Goal: Task Accomplishment & Management: Manage account settings

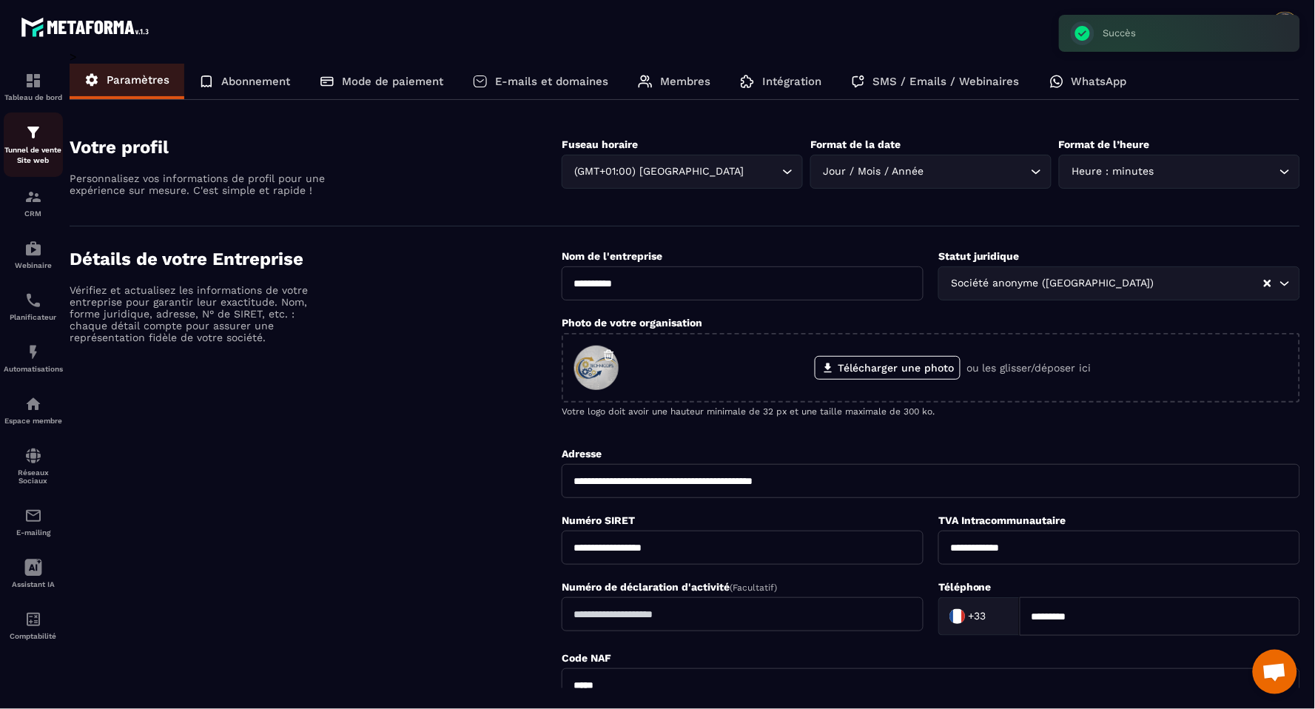
click at [27, 145] on p "Tunnel de vente Site web" at bounding box center [33, 155] width 59 height 21
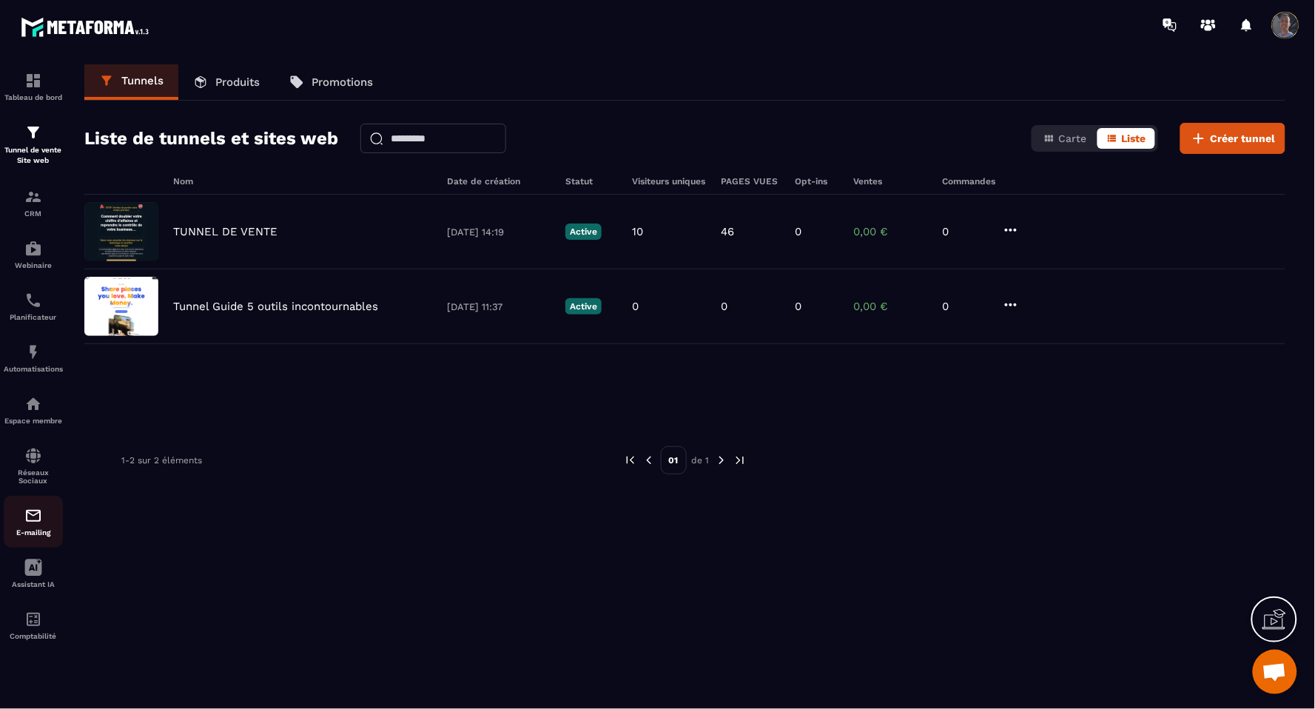
click at [41, 516] on img at bounding box center [33, 516] width 18 height 18
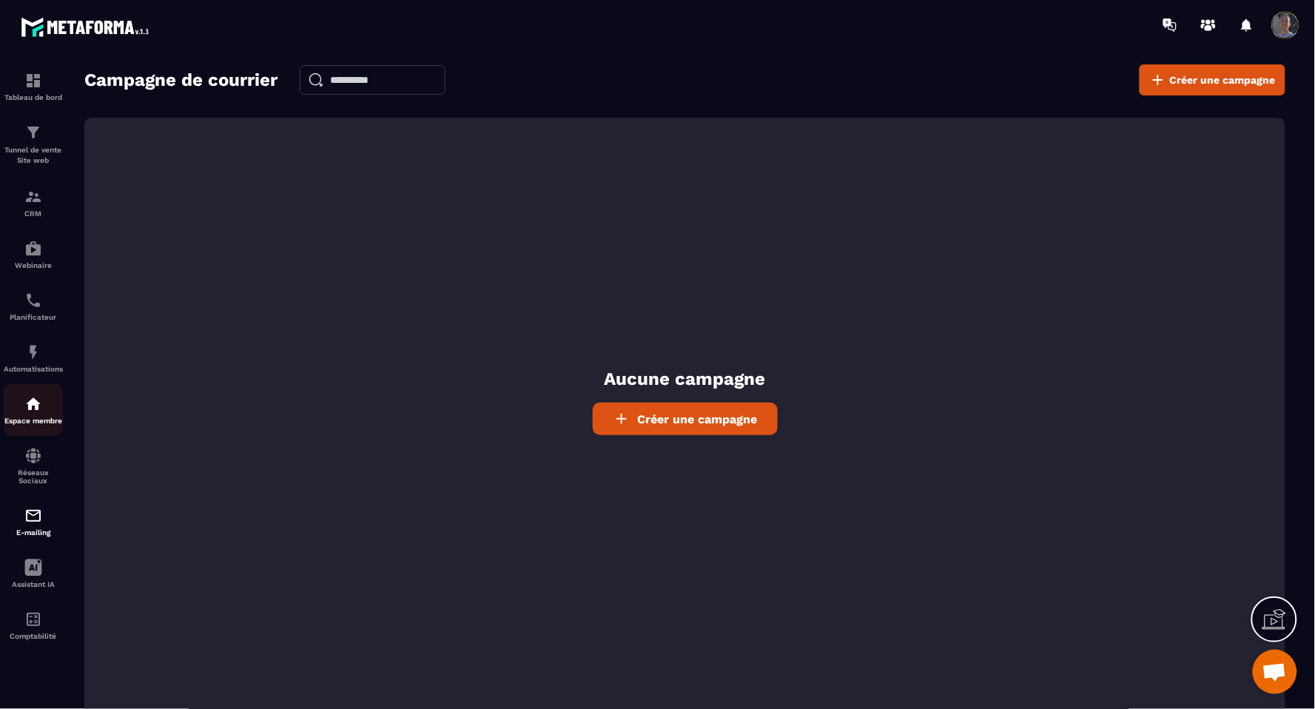
click at [24, 418] on p "Espace membre" at bounding box center [33, 420] width 59 height 8
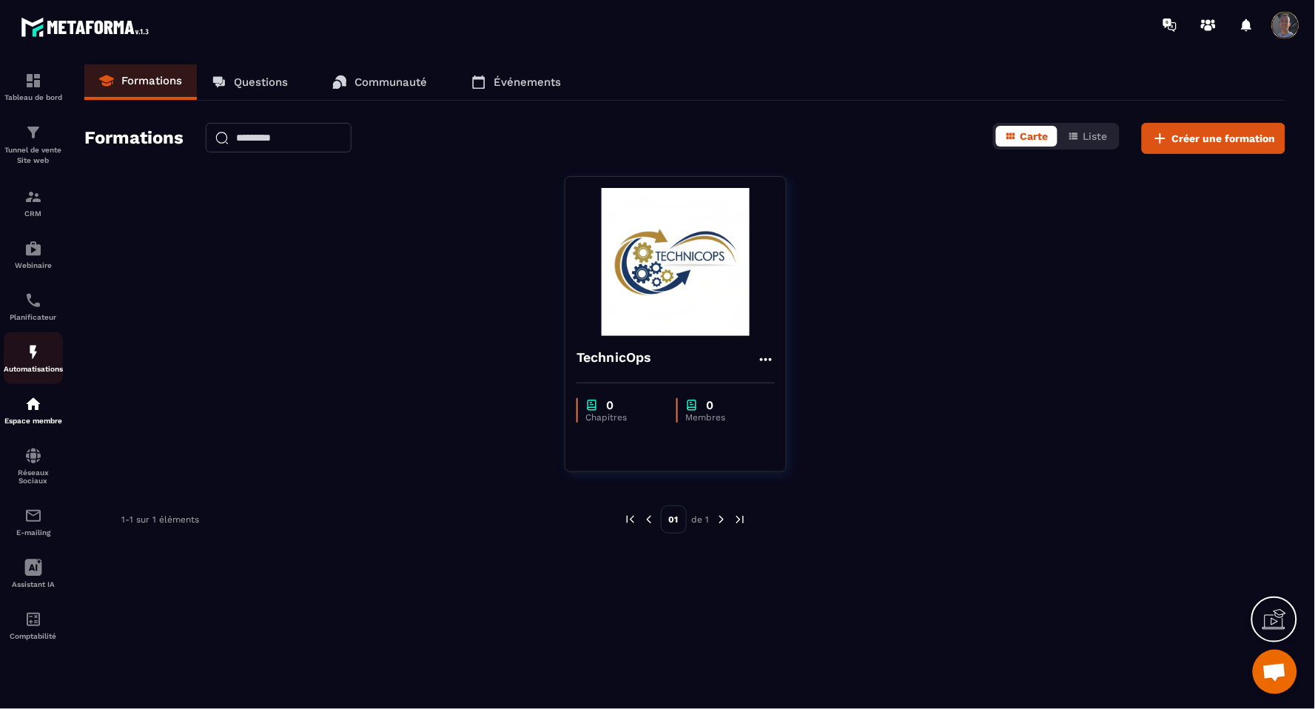
click at [27, 368] on p "Automatisations" at bounding box center [33, 369] width 59 height 8
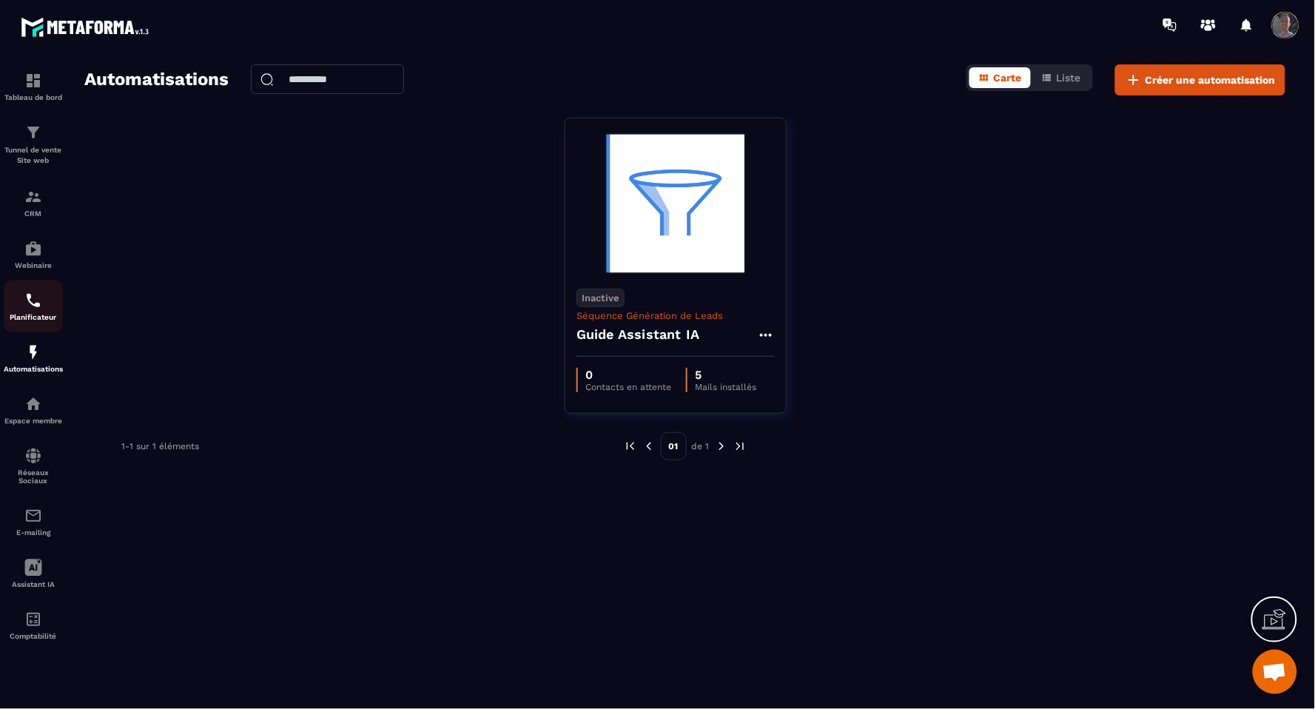
click at [23, 314] on p "Planificateur" at bounding box center [33, 317] width 59 height 8
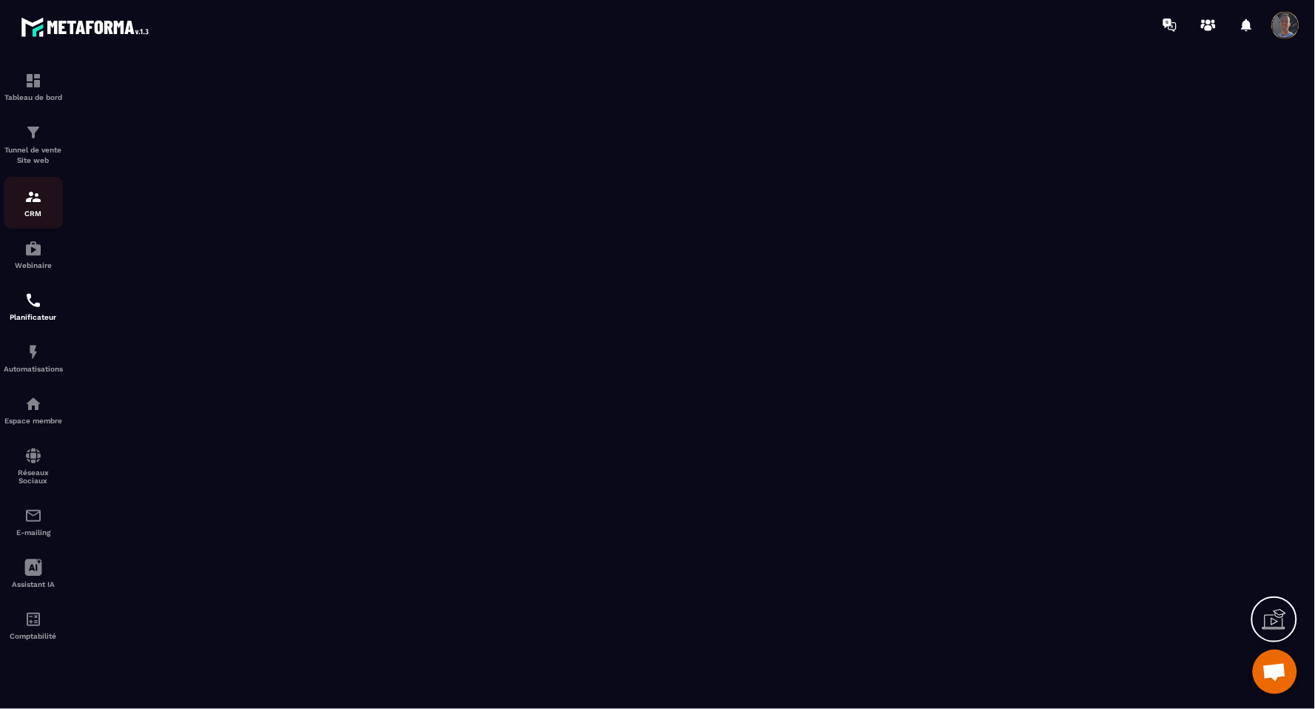
click at [30, 192] on img at bounding box center [33, 197] width 18 height 18
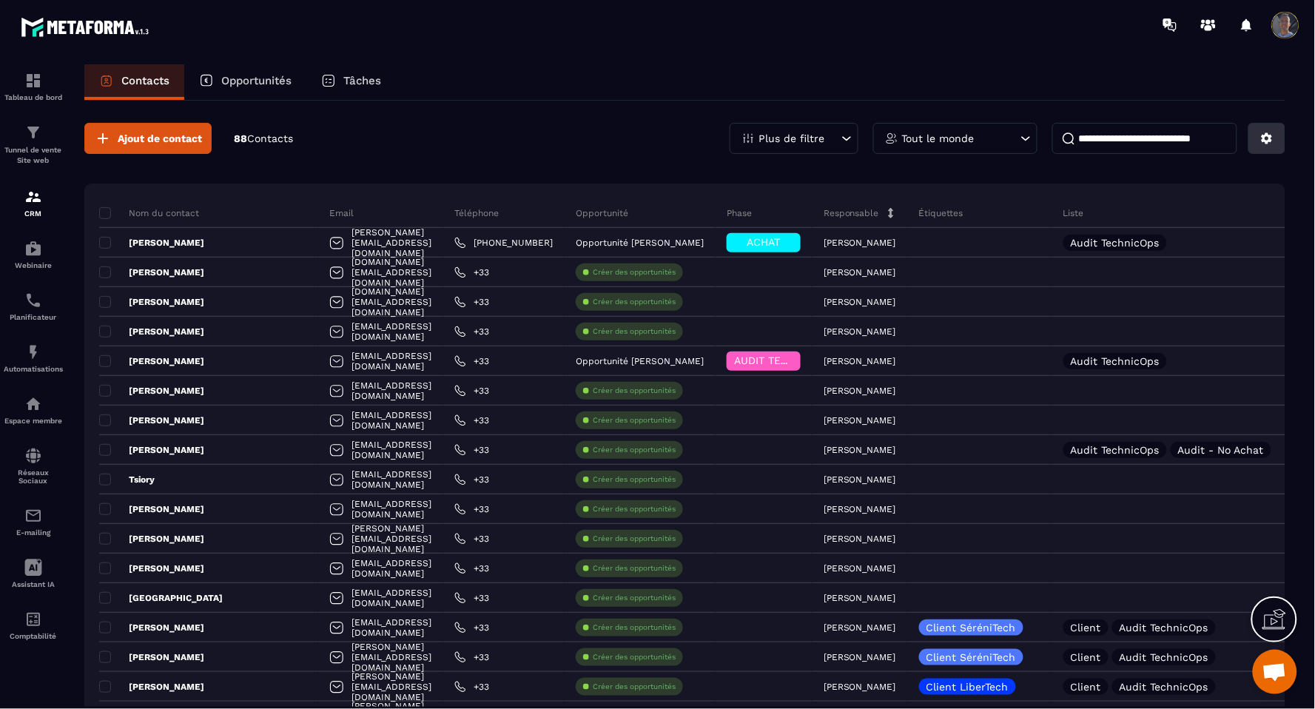
click at [1272, 132] on icon at bounding box center [1266, 138] width 13 height 13
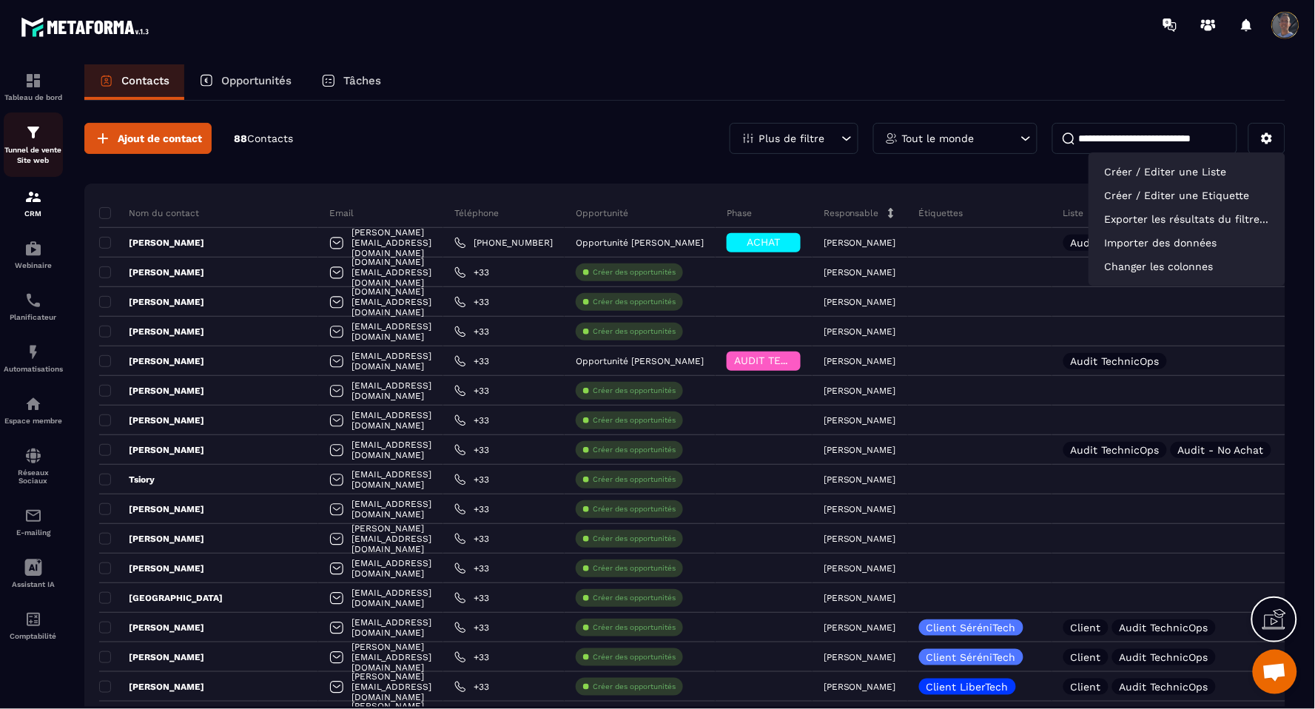
click at [26, 152] on p "Tunnel de vente Site web" at bounding box center [33, 155] width 59 height 21
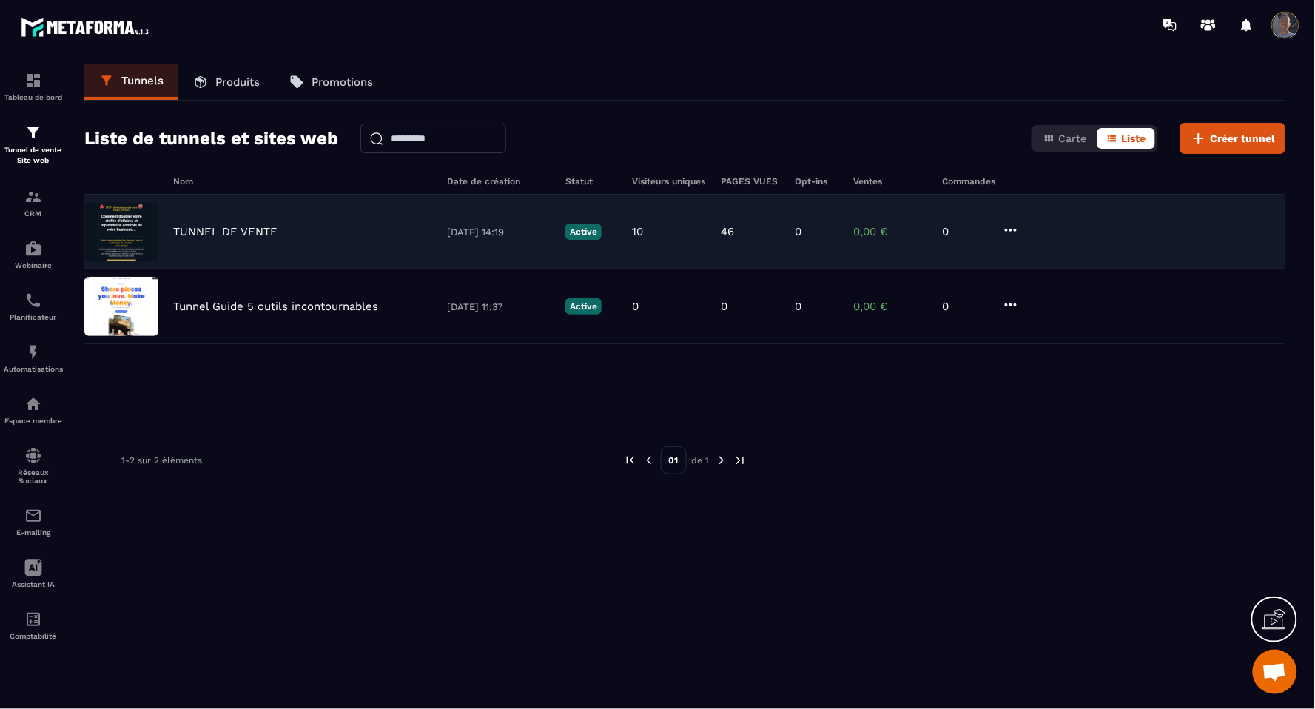
click at [244, 239] on div "TUNNEL DE VENTE [DATE] 14:19 Active 10 46 0 0,00 € 0" at bounding box center [684, 232] width 1201 height 75
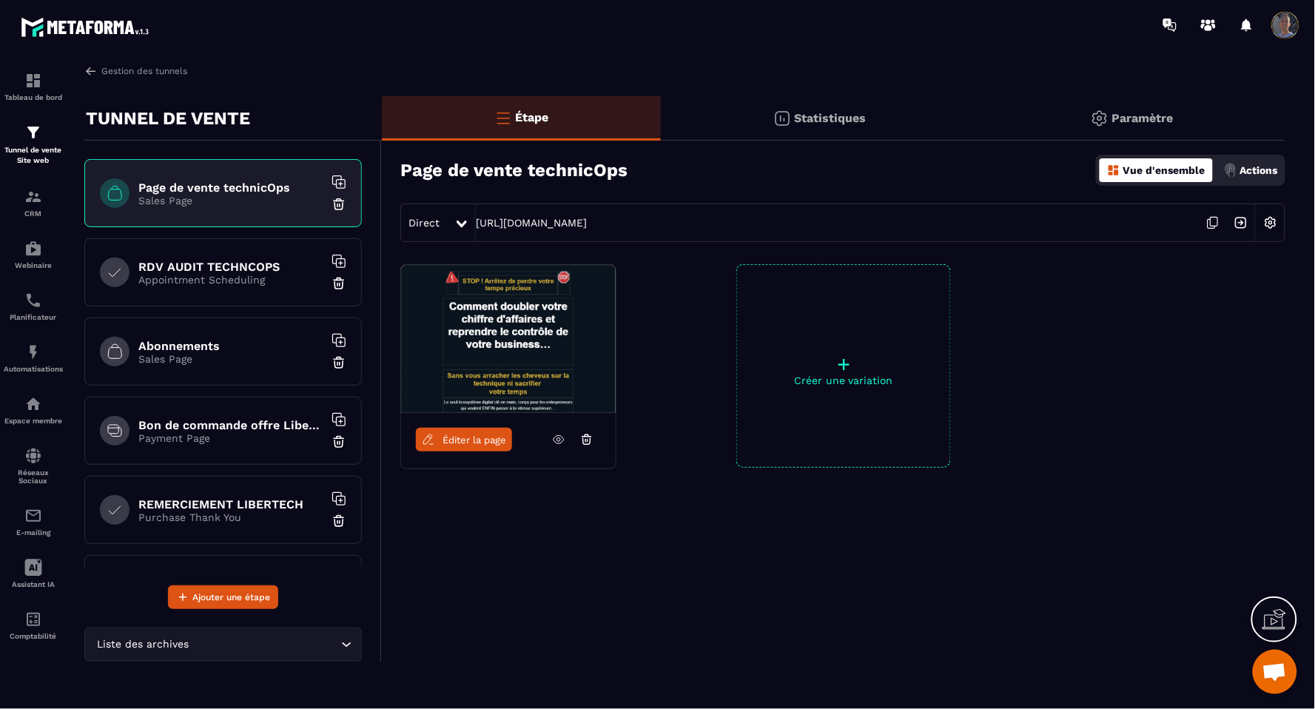
click at [1158, 109] on div "Paramètre" at bounding box center [1131, 118] width 307 height 44
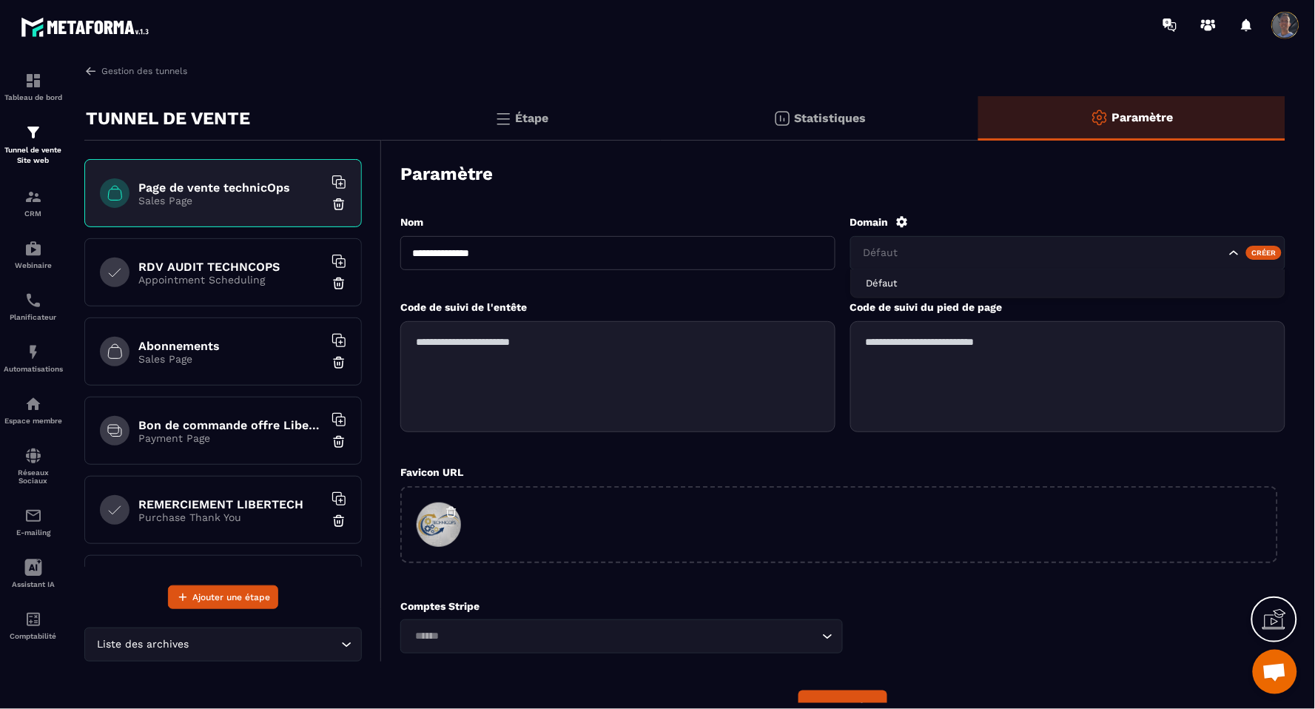
click at [969, 246] on input "Search for option" at bounding box center [1042, 253] width 365 height 16
click at [1167, 252] on input "Search for option" at bounding box center [1042, 253] width 365 height 16
click at [1258, 252] on div "Créer" at bounding box center [1264, 252] width 36 height 13
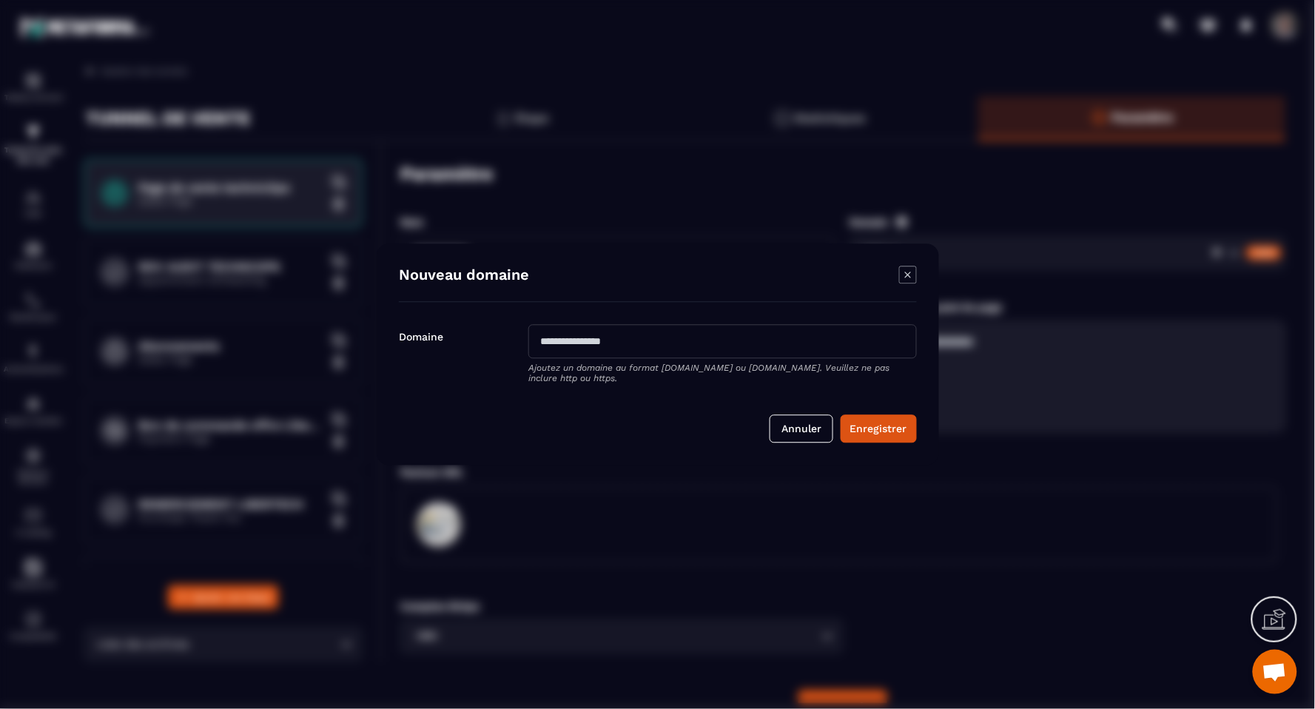
click at [635, 350] on input "Modal window" at bounding box center [722, 342] width 388 height 34
click at [668, 298] on div "Nouveau domaine Domaine Ajoutez un domaine au format [DOMAIN_NAME] ou [DOMAIN_N…" at bounding box center [658, 354] width 562 height 221
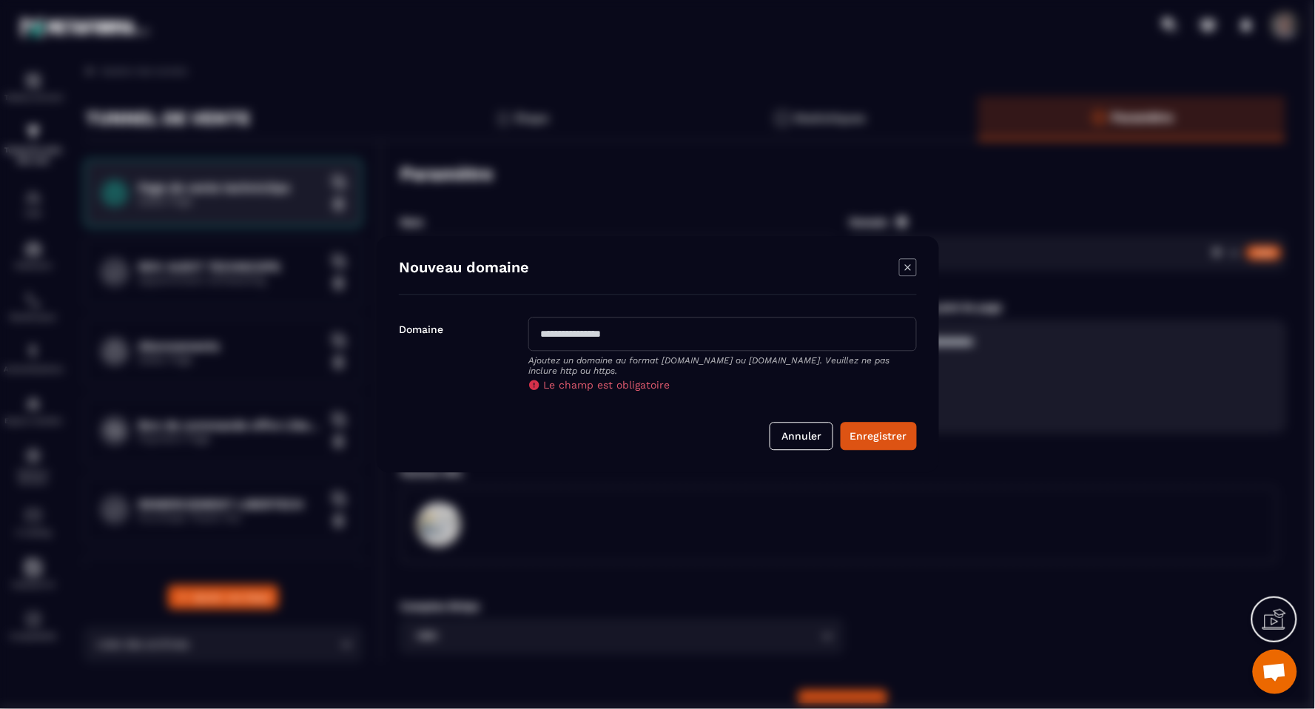
click at [637, 338] on input "Modal window" at bounding box center [722, 334] width 388 height 34
type input "**********"
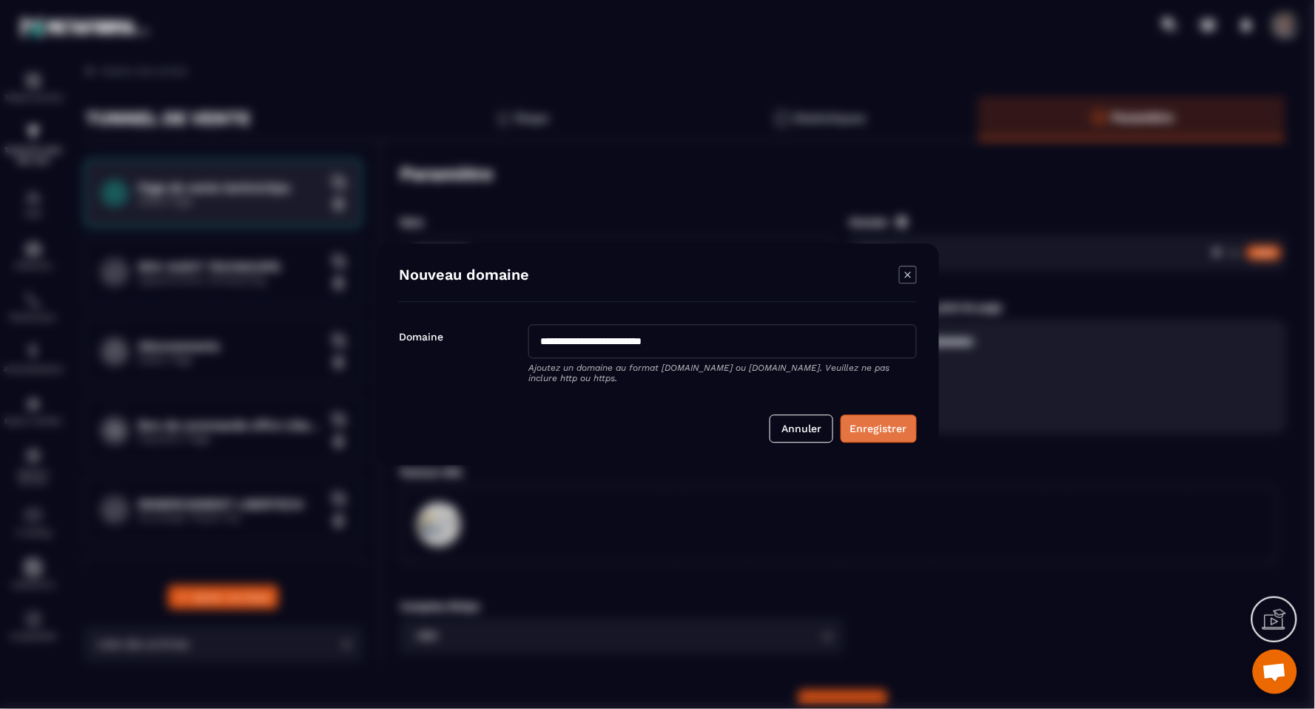
click at [879, 422] on button "Enregistrer" at bounding box center [878, 429] width 76 height 28
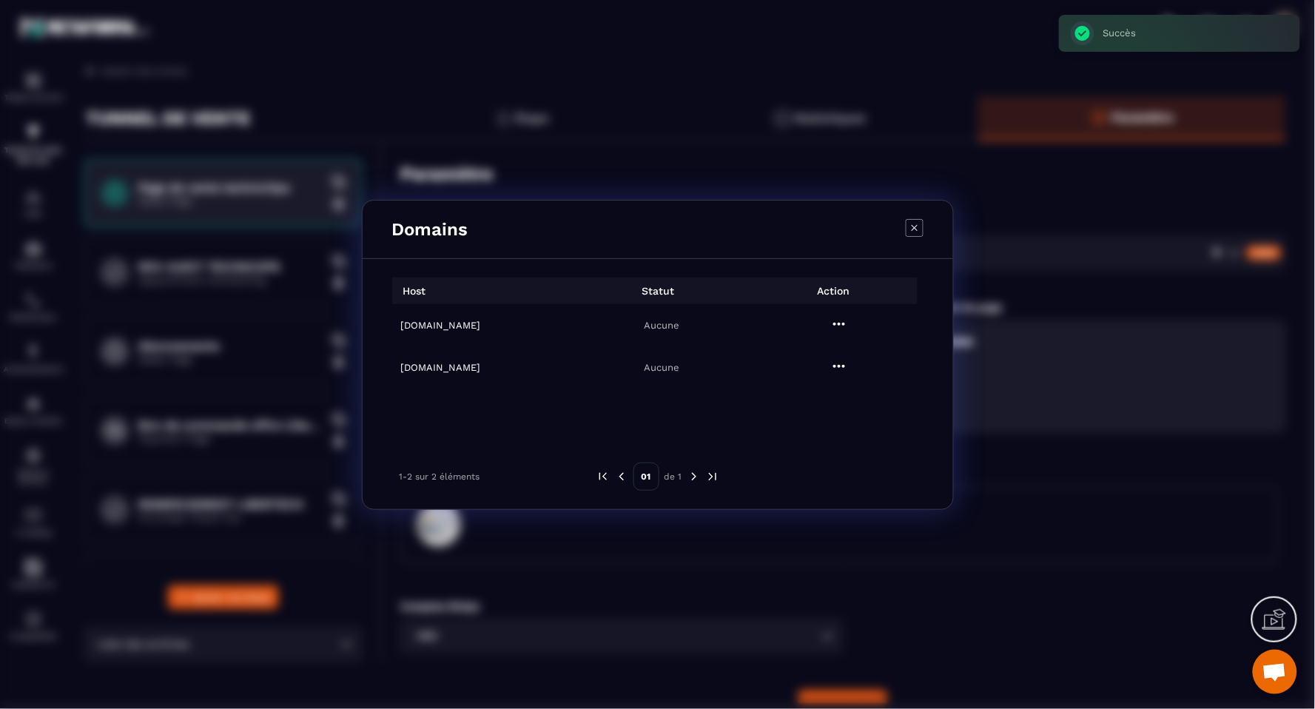
click at [847, 323] on icon "Modal window" at bounding box center [839, 324] width 18 height 18
click at [847, 352] on button "Settings" at bounding box center [838, 361] width 89 height 27
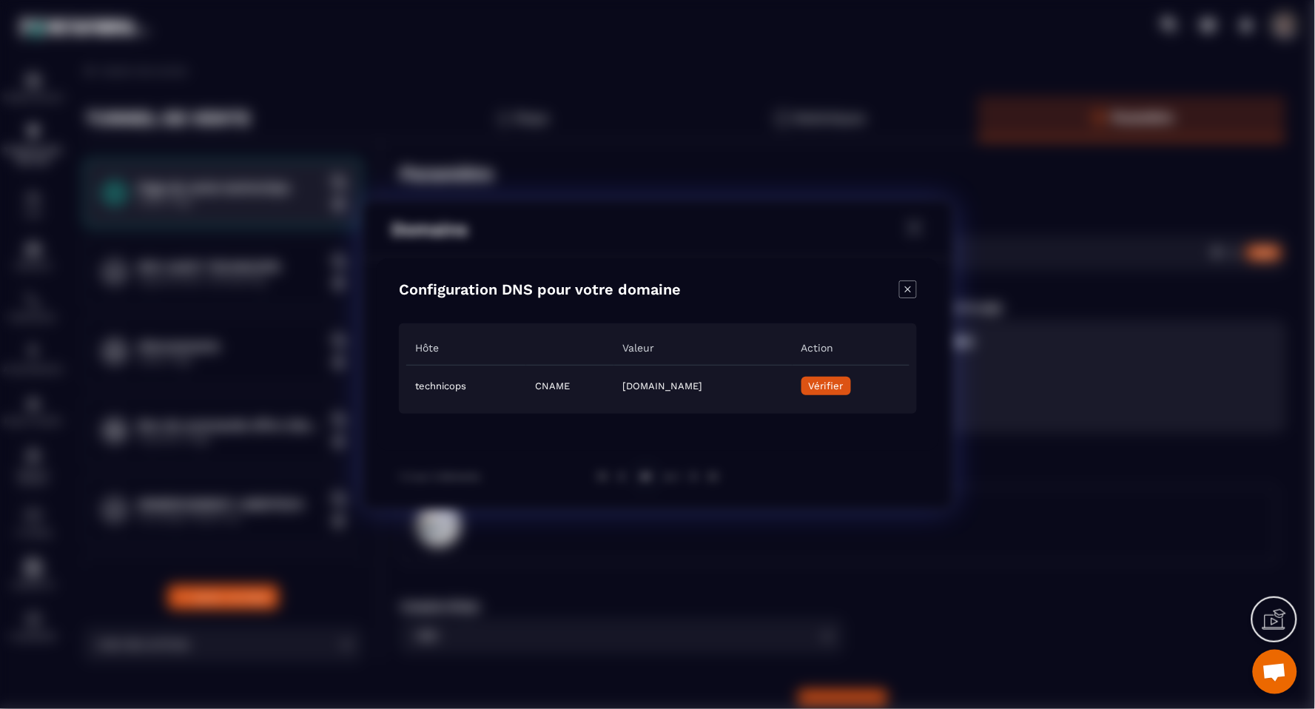
drag, startPoint x: 794, startPoint y: 388, endPoint x: 533, endPoint y: 392, distance: 261.2
click at [613, 392] on td "[DOMAIN_NAME]" at bounding box center [702, 385] width 178 height 41
copy td "[DOMAIN_NAME]"
click at [843, 383] on span "Vérifier" at bounding box center [825, 385] width 35 height 11
click at [843, 382] on span "Vérifier" at bounding box center [825, 385] width 35 height 11
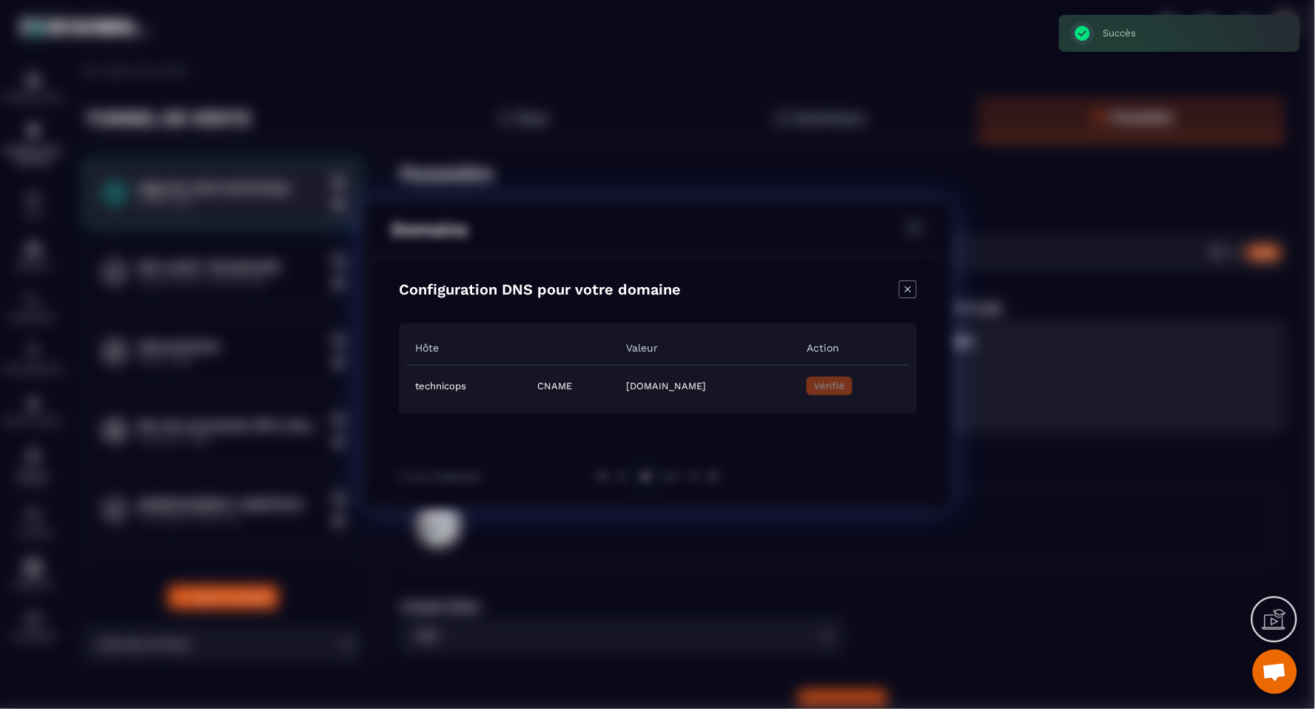
click at [904, 292] on icon "Close modal" at bounding box center [908, 289] width 18 height 18
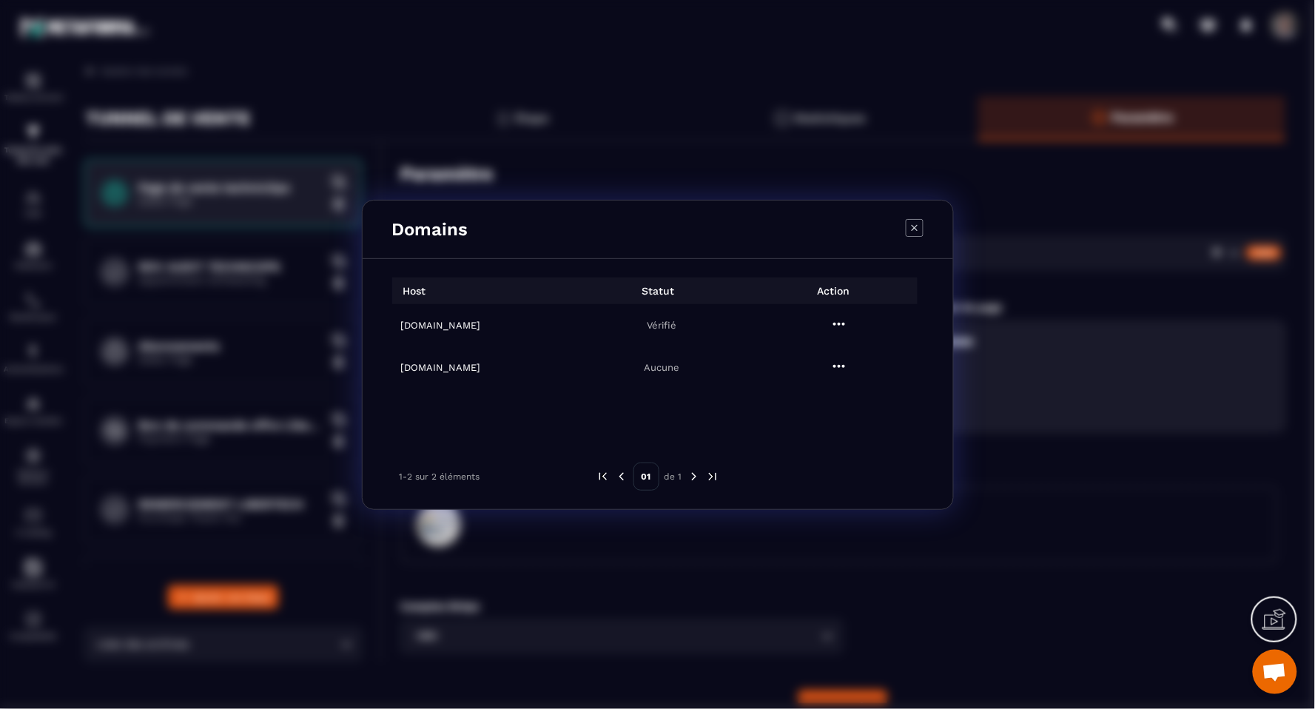
click at [911, 226] on icon "Modal window" at bounding box center [914, 228] width 18 height 18
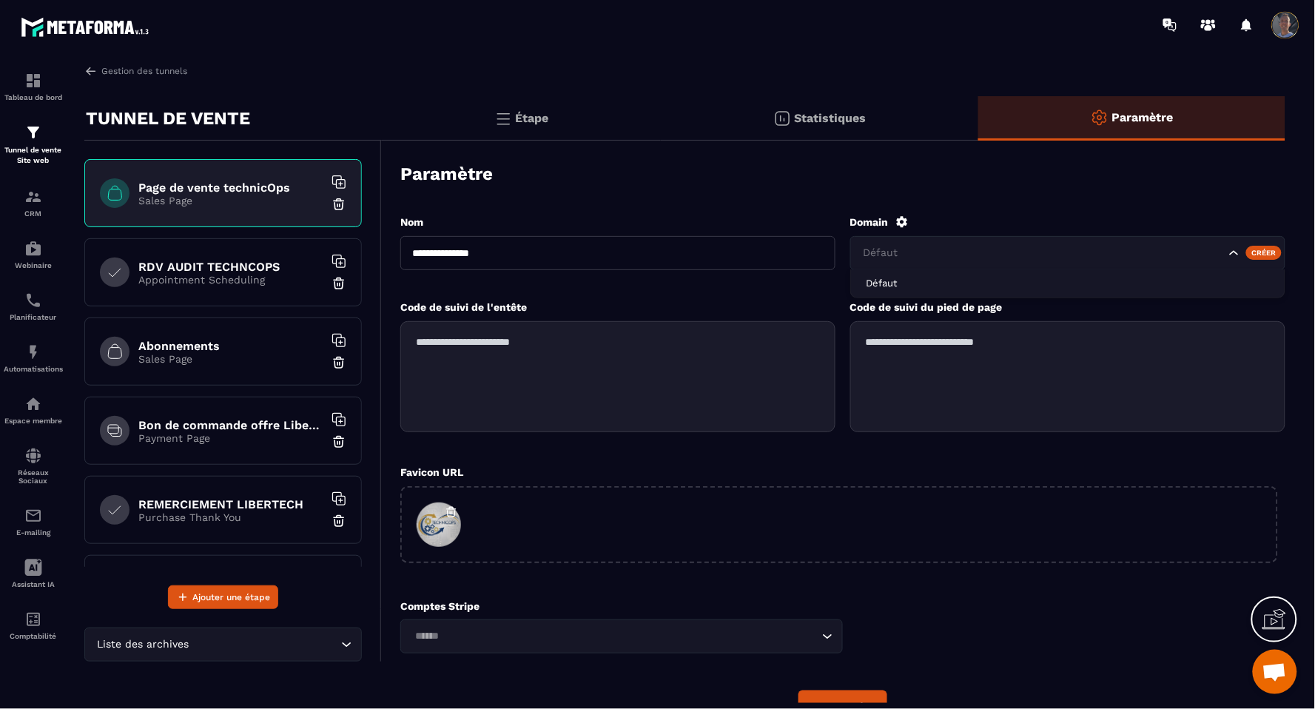
click at [922, 257] on input "Search for option" at bounding box center [1042, 253] width 365 height 16
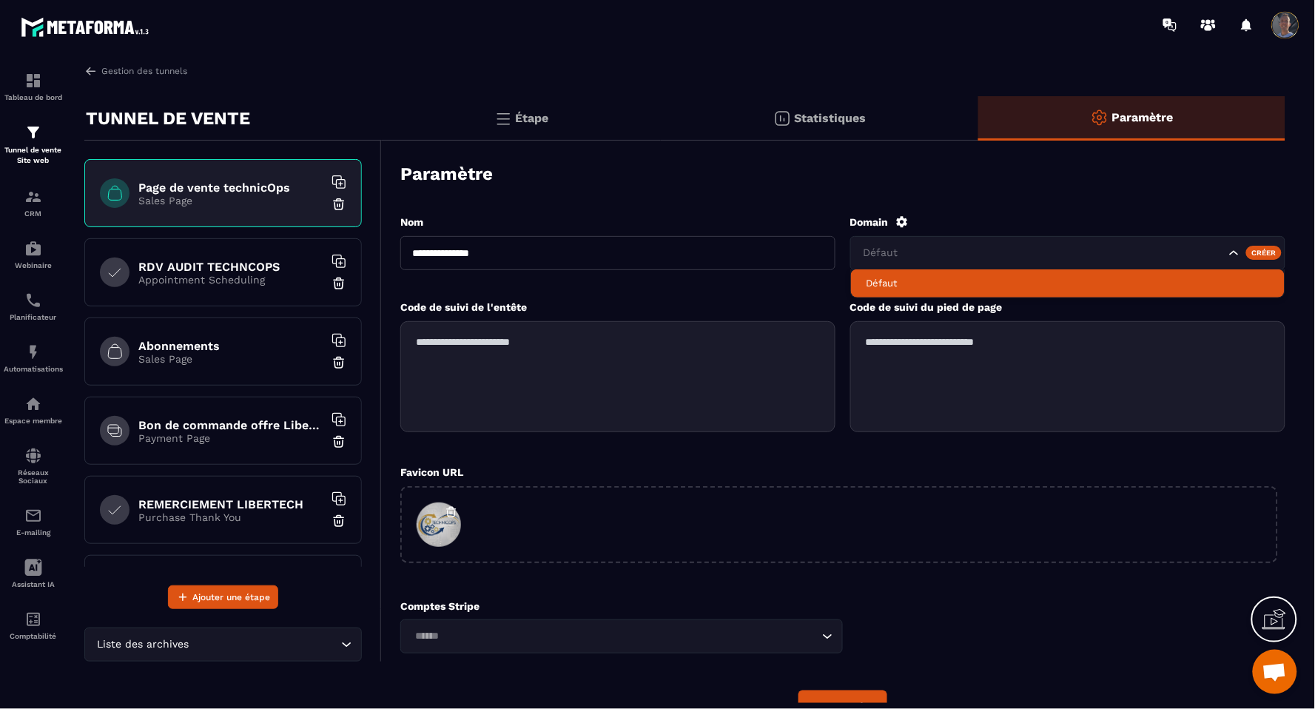
click at [1176, 256] on input "Search for option" at bounding box center [1042, 253] width 365 height 16
click at [1133, 223] on div "Domain" at bounding box center [1067, 221] width 435 height 13
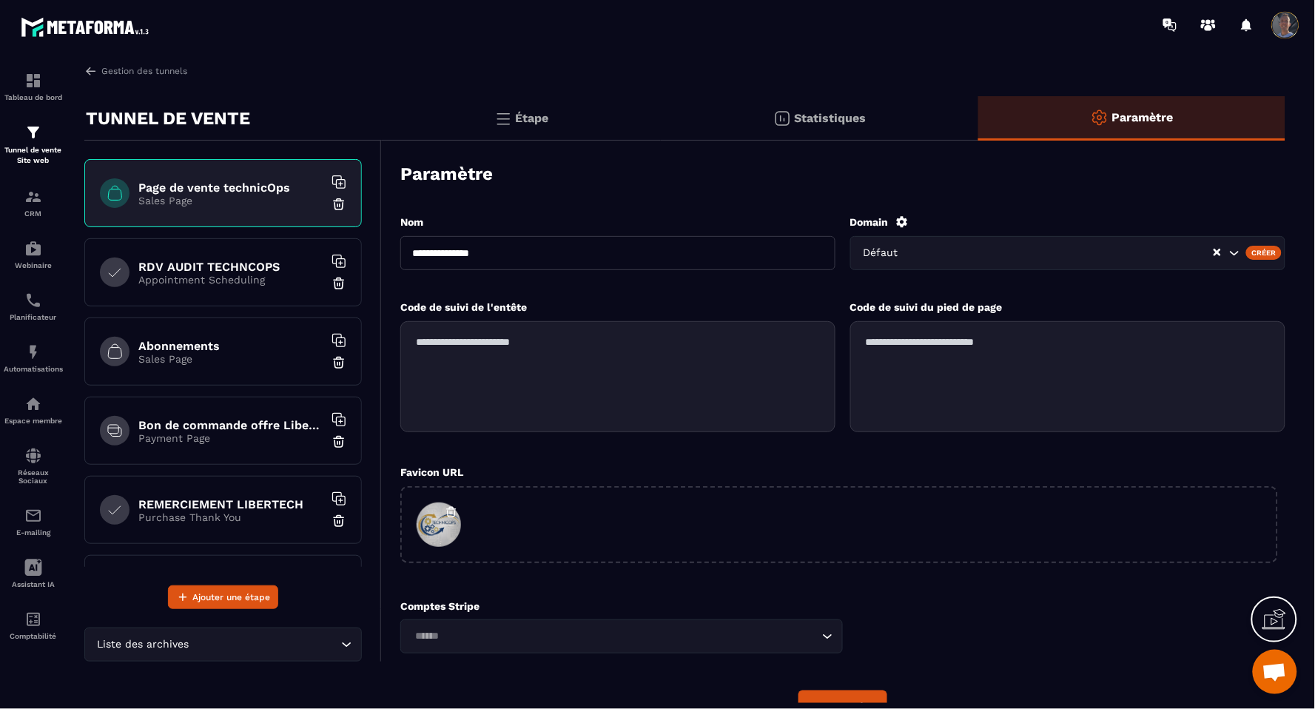
click at [1278, 32] on span at bounding box center [1285, 25] width 30 height 30
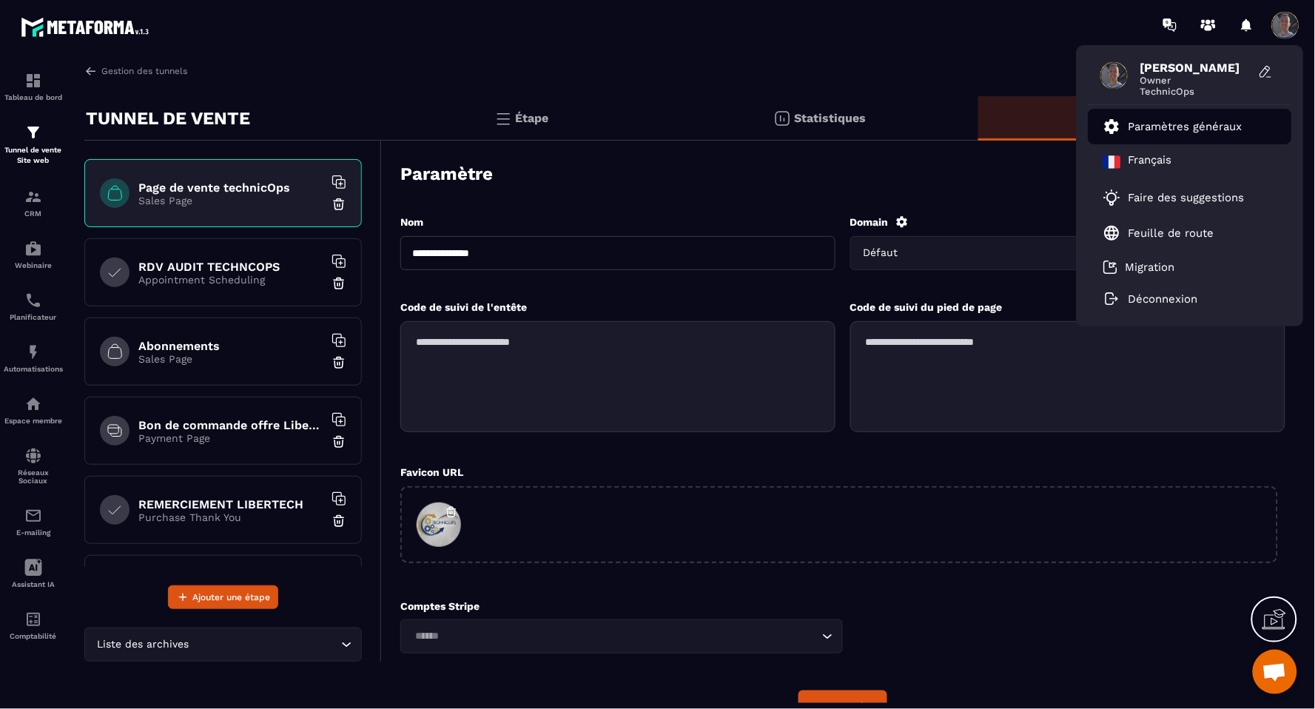
click at [1152, 120] on p "Paramètres généraux" at bounding box center [1185, 126] width 114 height 13
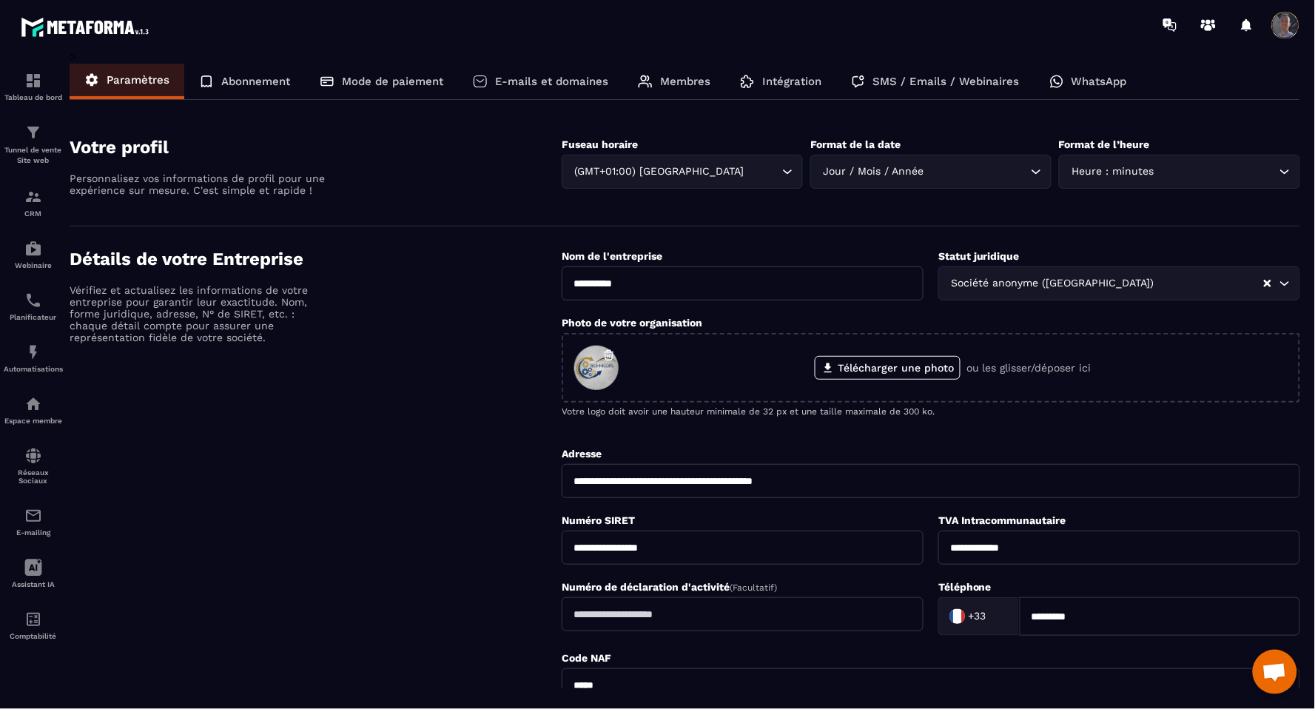
click at [558, 76] on p "E-mails et domaines" at bounding box center [551, 81] width 113 height 13
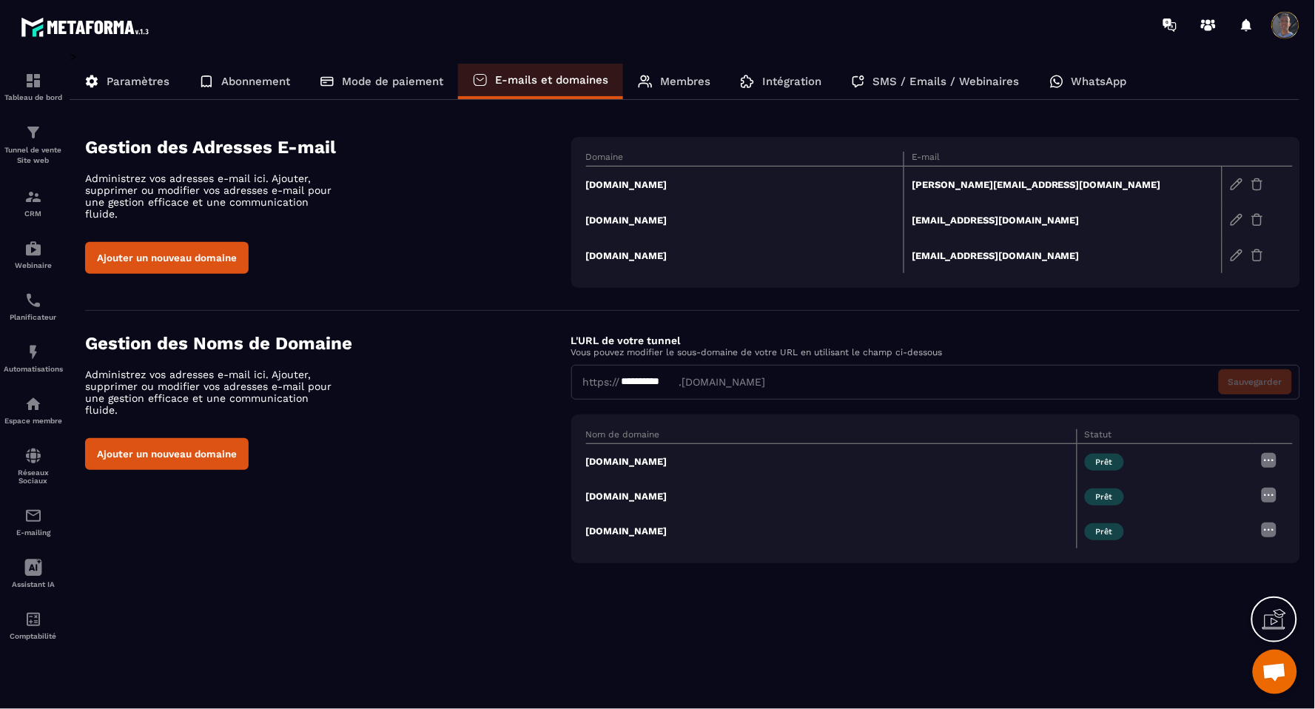
click at [675, 385] on div "**********" at bounding box center [649, 382] width 58 height 16
click at [601, 385] on div "**********" at bounding box center [935, 382] width 729 height 35
drag, startPoint x: 780, startPoint y: 383, endPoint x: 571, endPoint y: 378, distance: 208.7
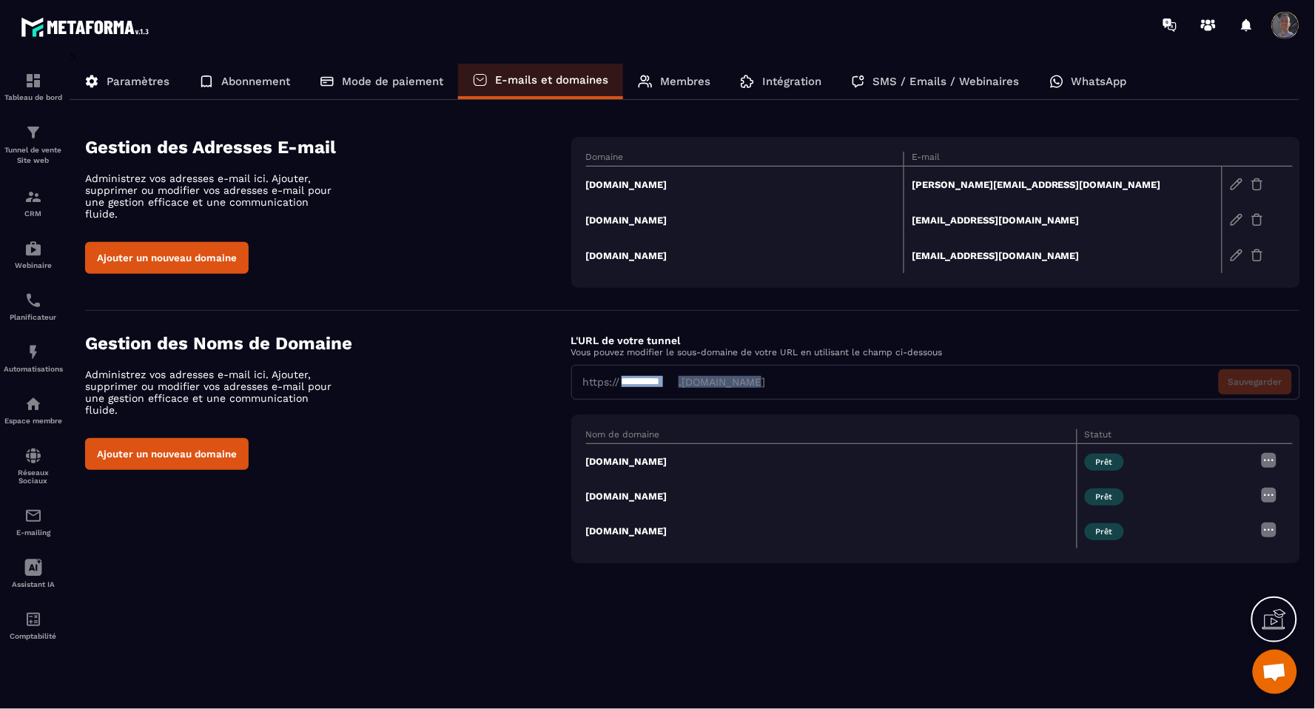
click at [571, 378] on div "**********" at bounding box center [935, 382] width 729 height 35
click at [660, 374] on div "**********" at bounding box center [649, 382] width 58 height 16
drag, startPoint x: 678, startPoint y: 375, endPoint x: 525, endPoint y: 378, distance: 152.4
click at [567, 377] on div "**********" at bounding box center [692, 448] width 1215 height 230
click at [156, 456] on button "Ajouter un nouveau domaine" at bounding box center [166, 454] width 163 height 32
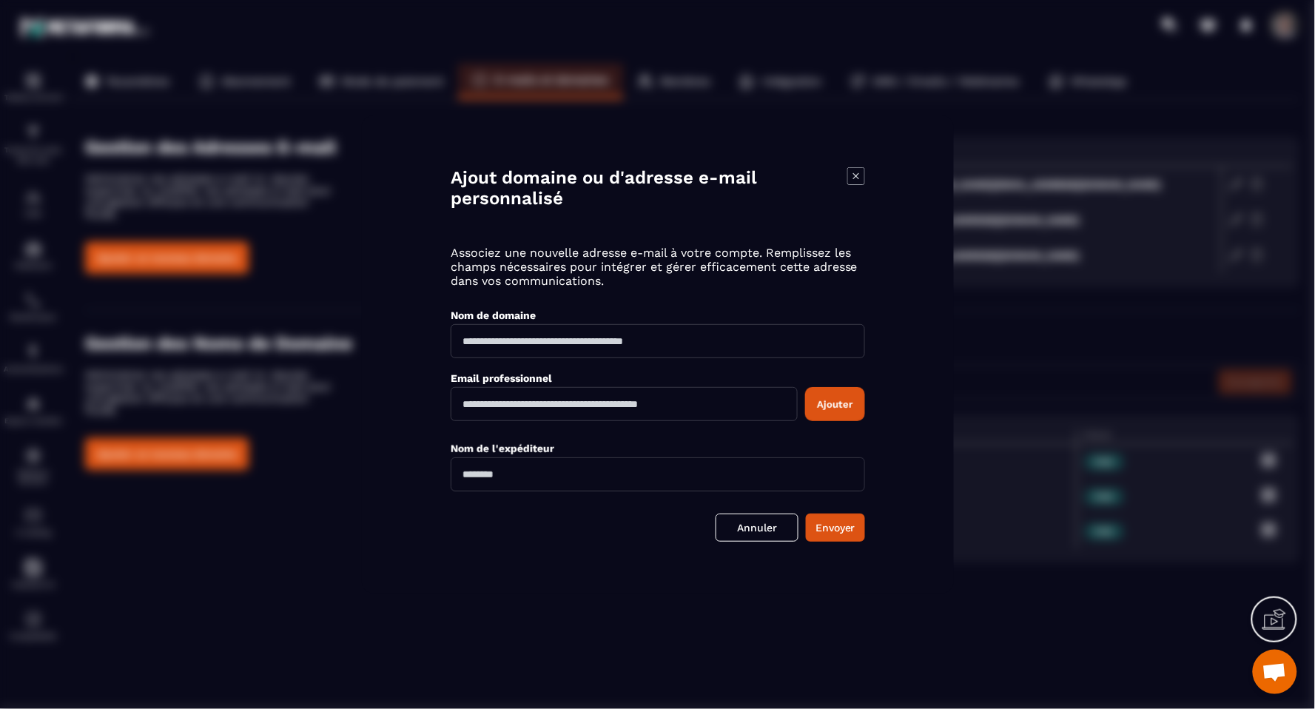
click at [522, 349] on input "Modal window" at bounding box center [658, 341] width 414 height 34
type input "**********"
click at [541, 404] on input "Modal window" at bounding box center [624, 404] width 347 height 34
click at [656, 296] on div "**********" at bounding box center [658, 326] width 414 height 63
click at [814, 398] on button "Ajouter" at bounding box center [835, 404] width 60 height 34
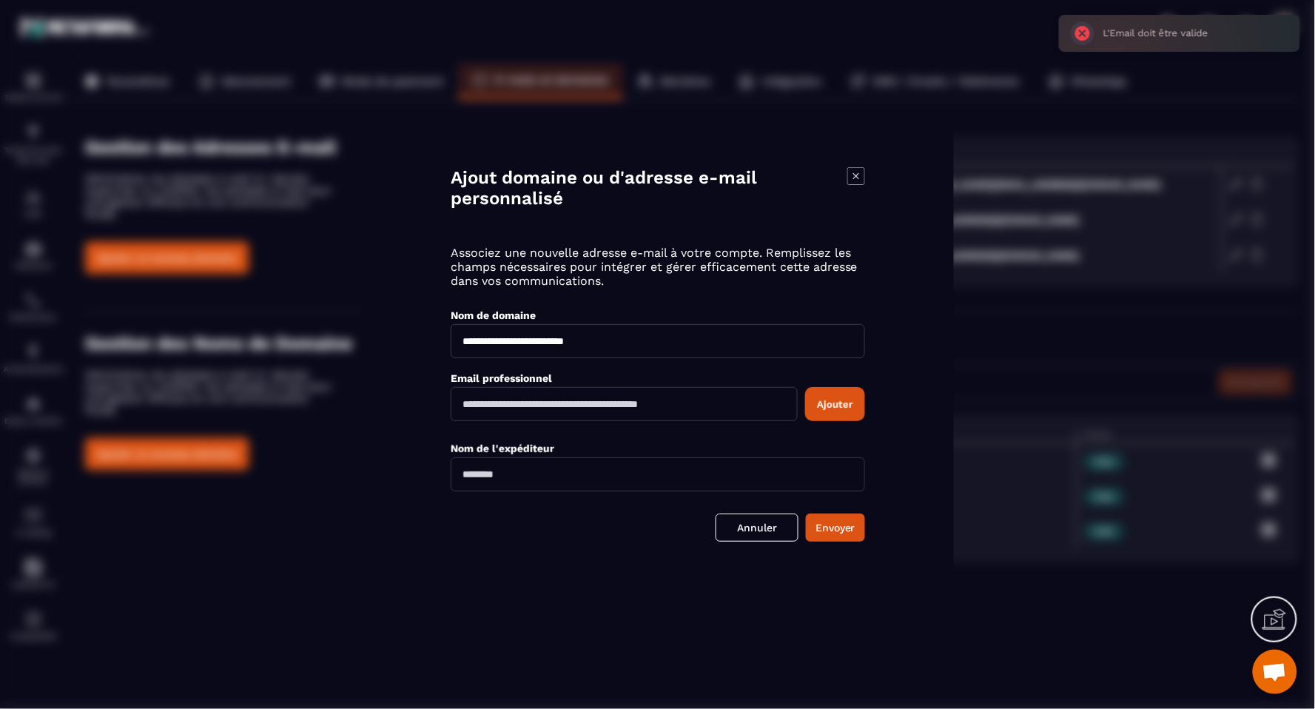
click at [528, 459] on input "Modal window" at bounding box center [658, 474] width 414 height 34
type input "**********"
click at [499, 405] on input "Modal window" at bounding box center [624, 404] width 347 height 34
type input "**********"
click at [842, 414] on button "Ajouter" at bounding box center [835, 404] width 60 height 34
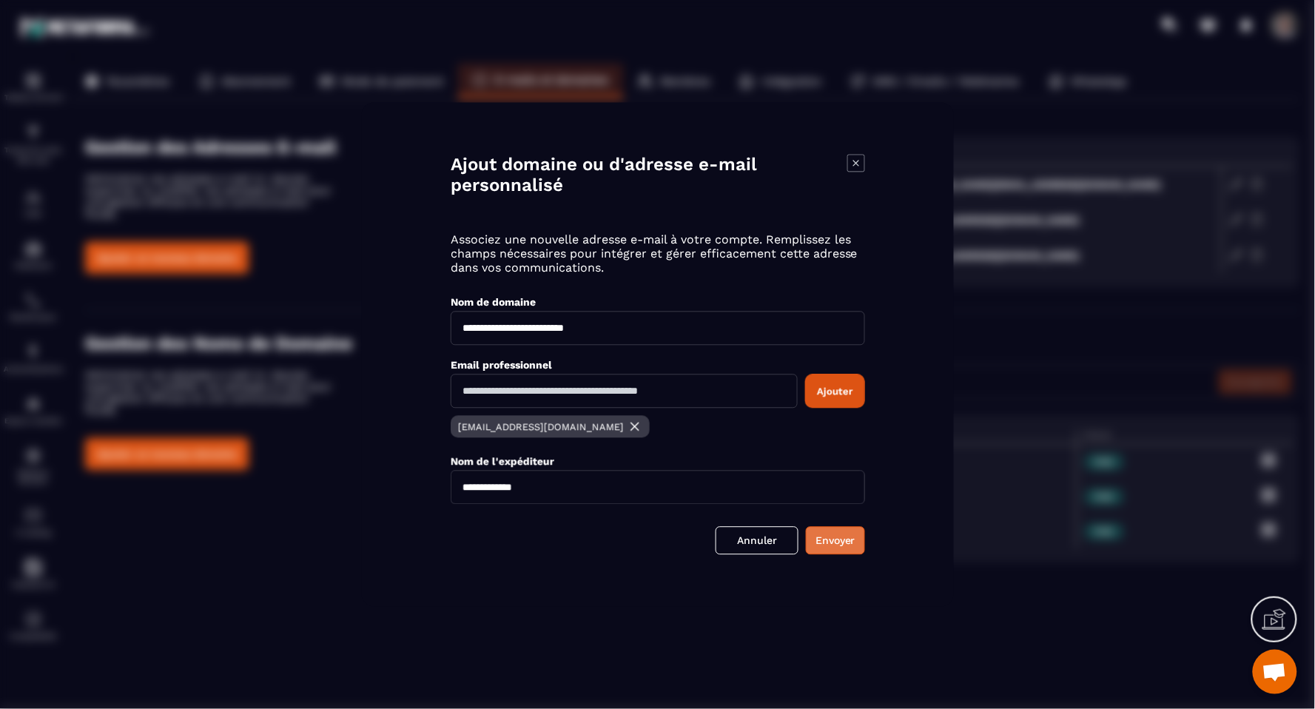
click at [847, 540] on button "Envoyer" at bounding box center [835, 541] width 59 height 28
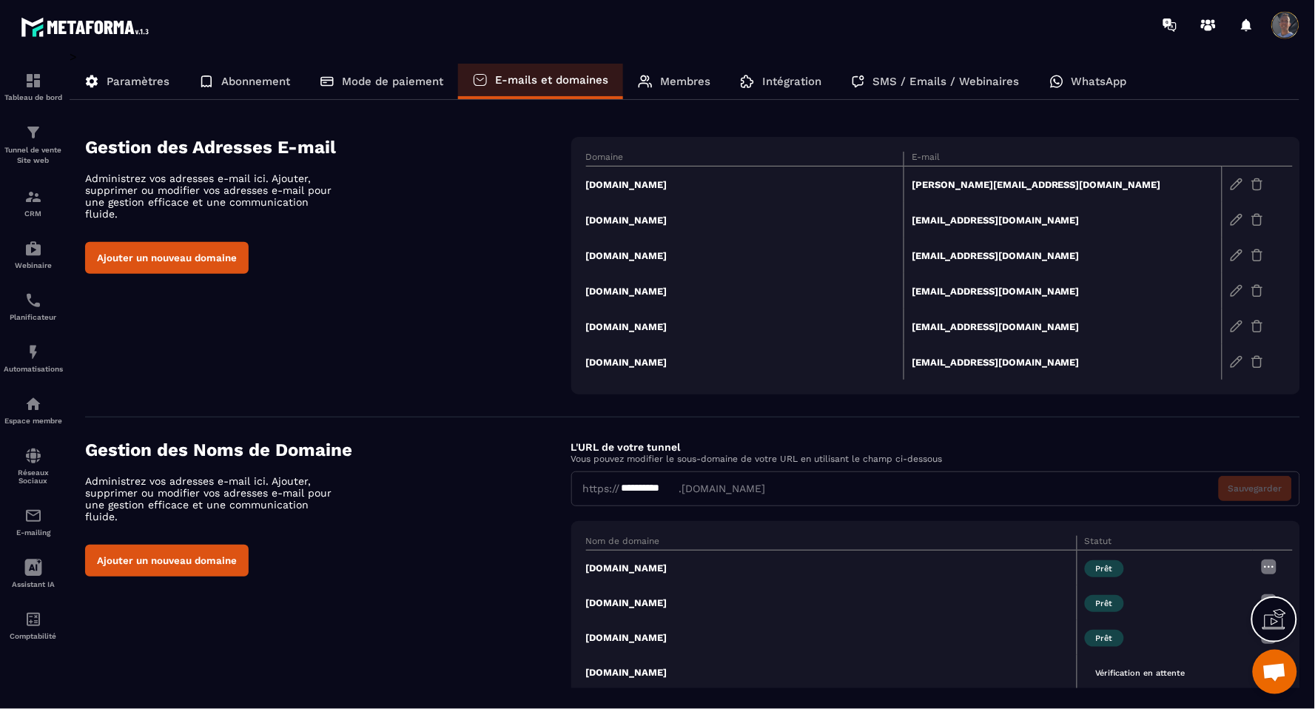
click at [151, 84] on p "Paramètres" at bounding box center [138, 81] width 63 height 13
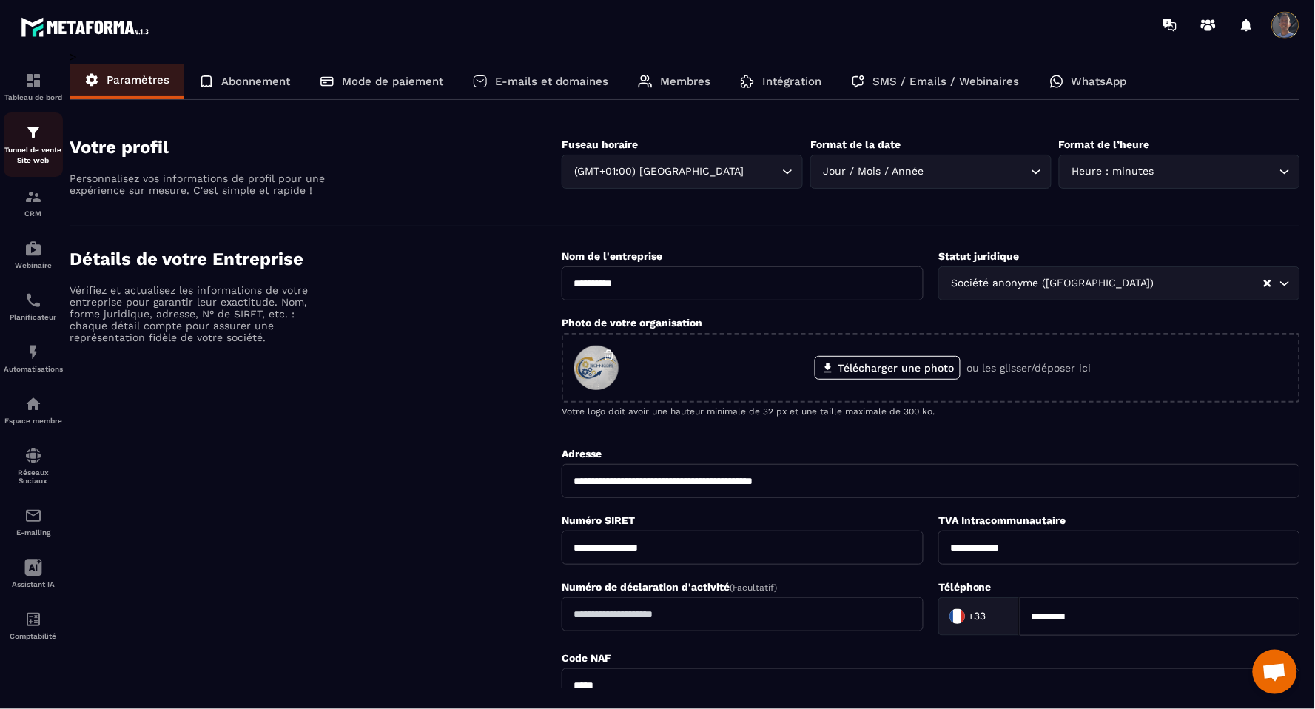
click at [30, 145] on p "Tunnel de vente Site web" at bounding box center [33, 155] width 59 height 21
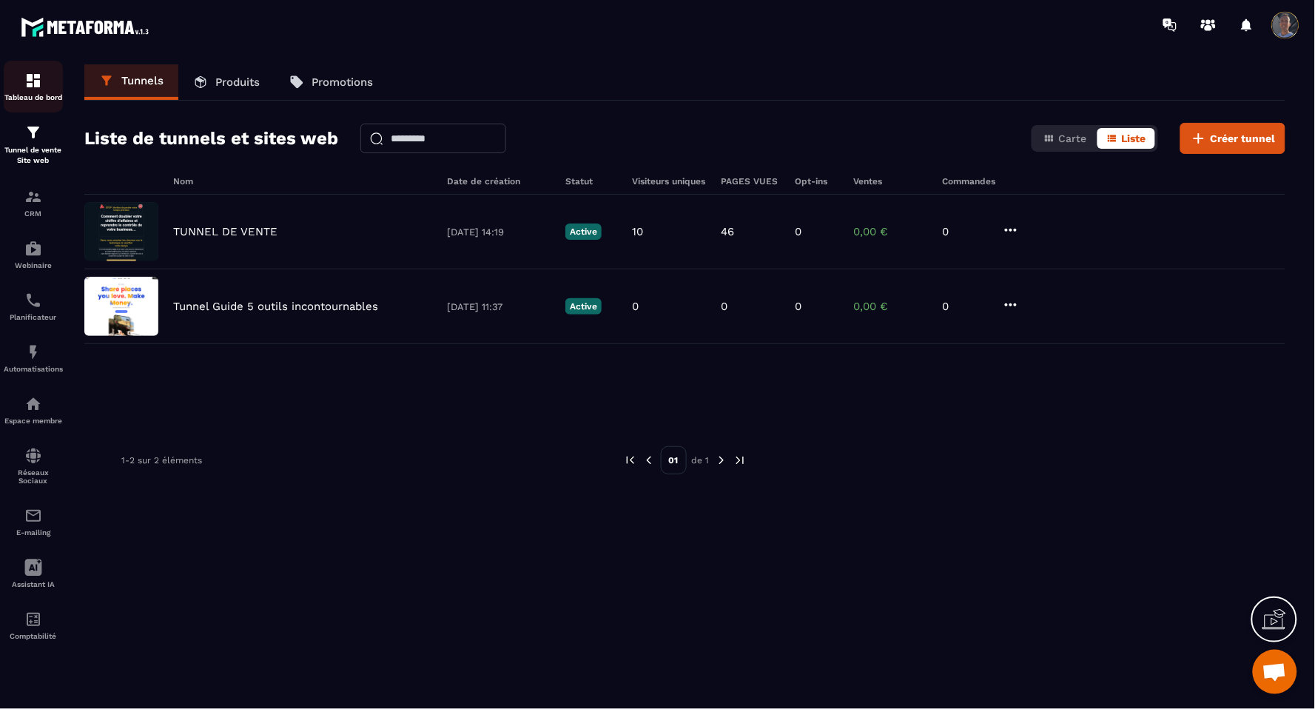
click at [35, 97] on p "Tableau de bord" at bounding box center [33, 97] width 59 height 8
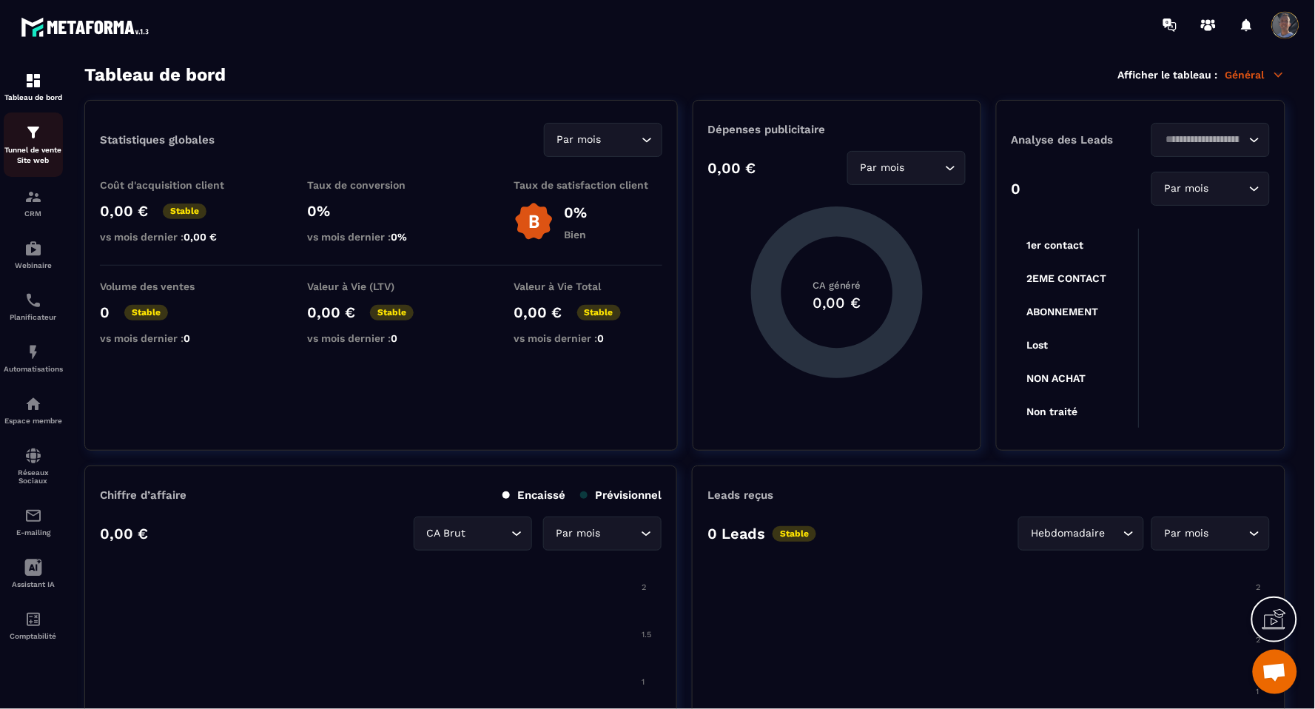
click at [41, 146] on p "Tunnel de vente Site web" at bounding box center [33, 155] width 59 height 21
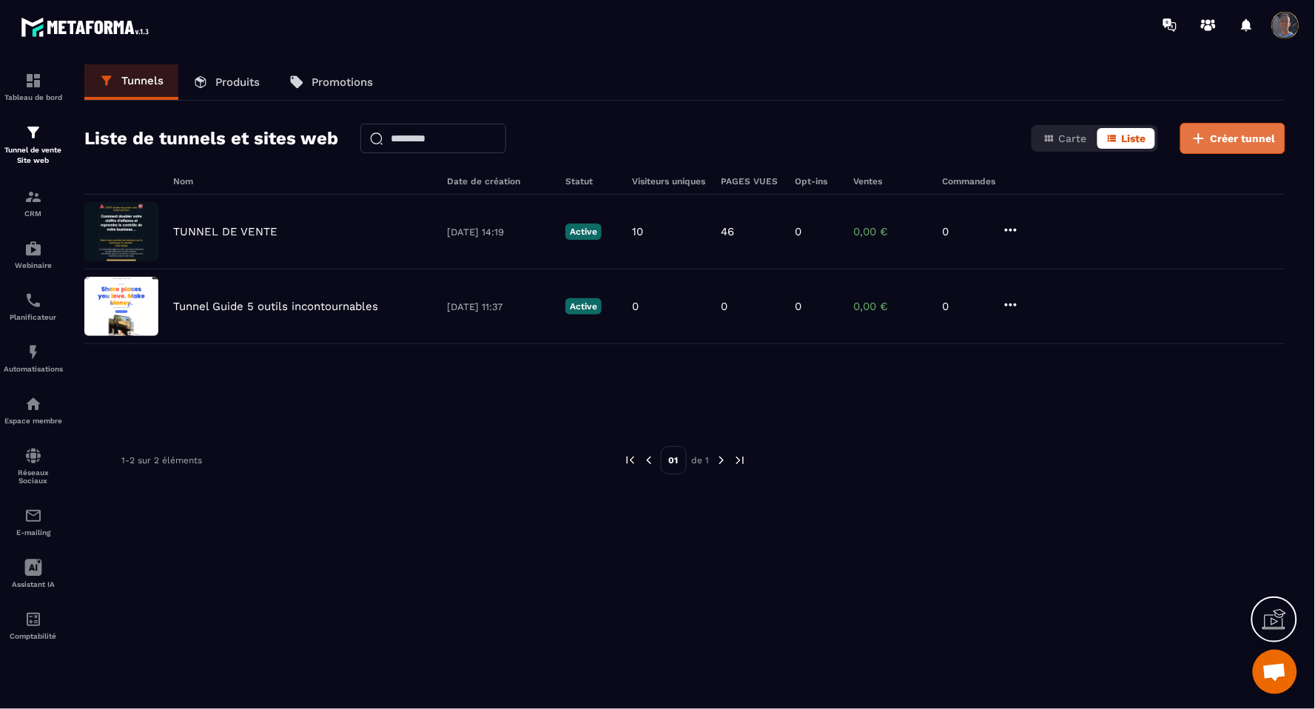
click at [1275, 141] on span "Créer tunnel" at bounding box center [1242, 138] width 65 height 15
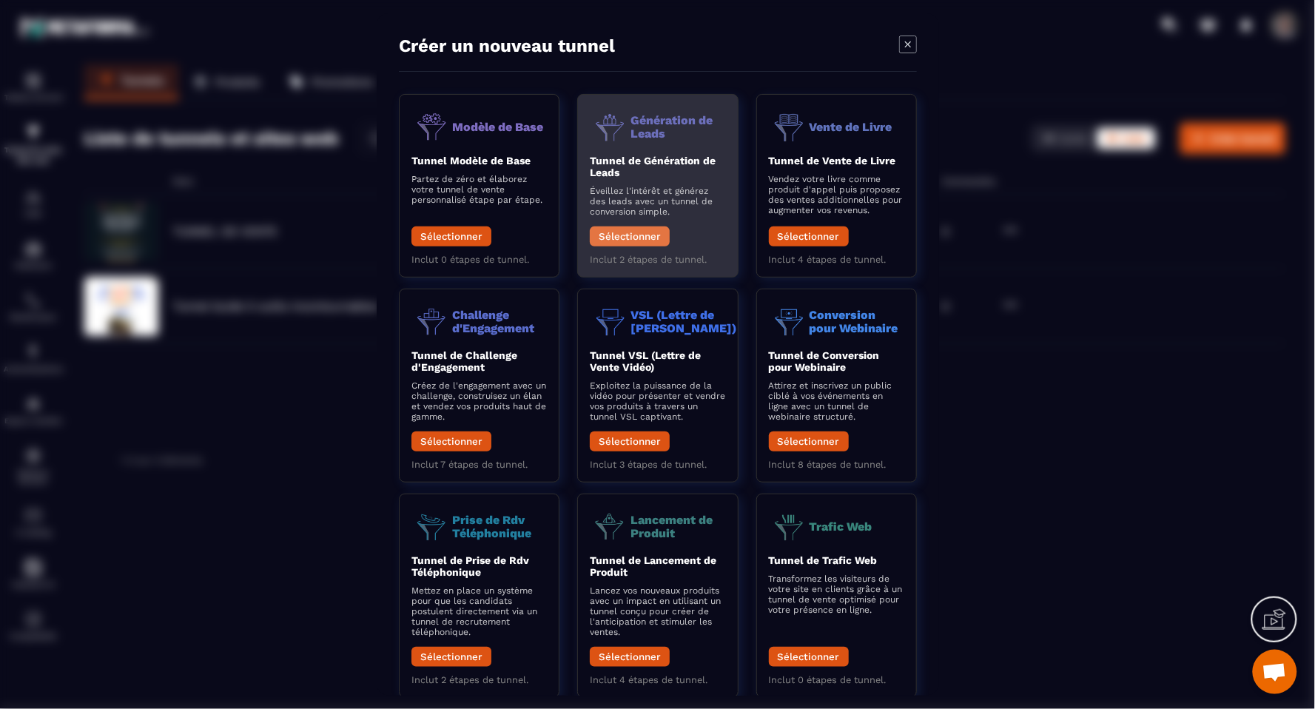
click at [630, 237] on button "Sélectionner" at bounding box center [630, 236] width 80 height 20
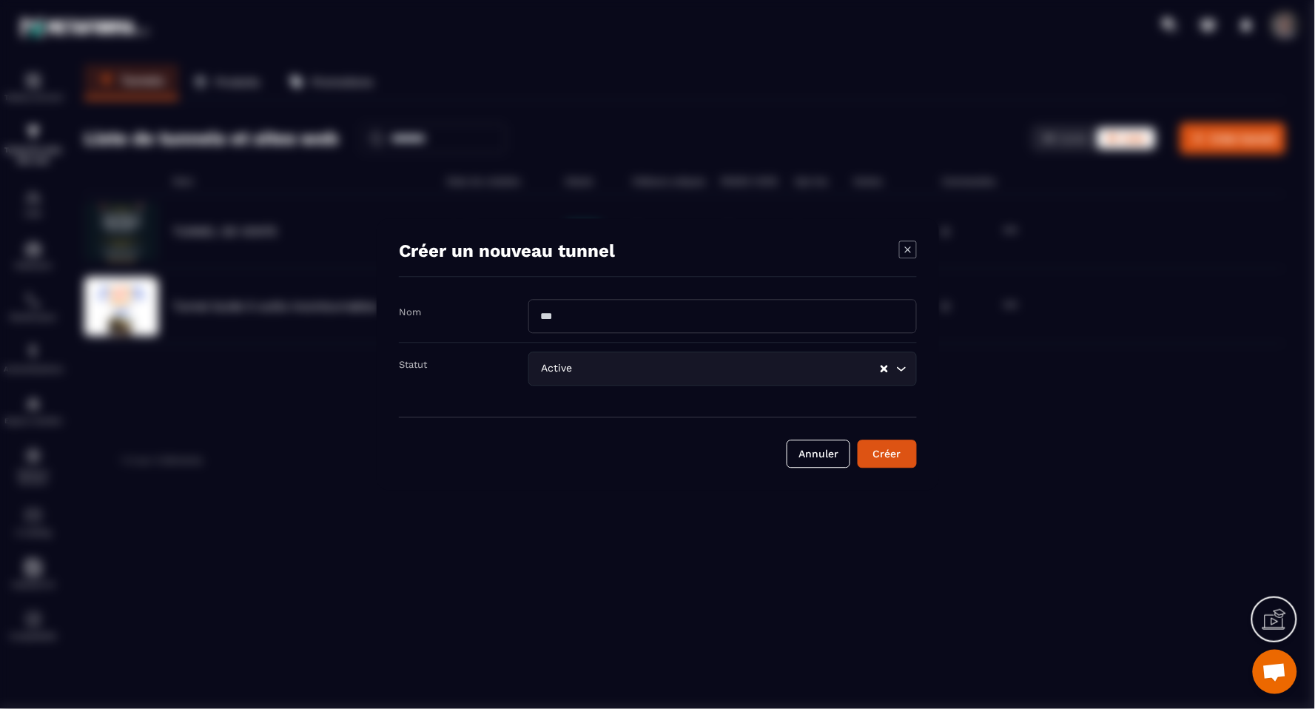
click at [632, 308] on input "Modal window" at bounding box center [722, 317] width 388 height 34
type input "**********"
click at [807, 367] on input "Search for option" at bounding box center [727, 369] width 303 height 16
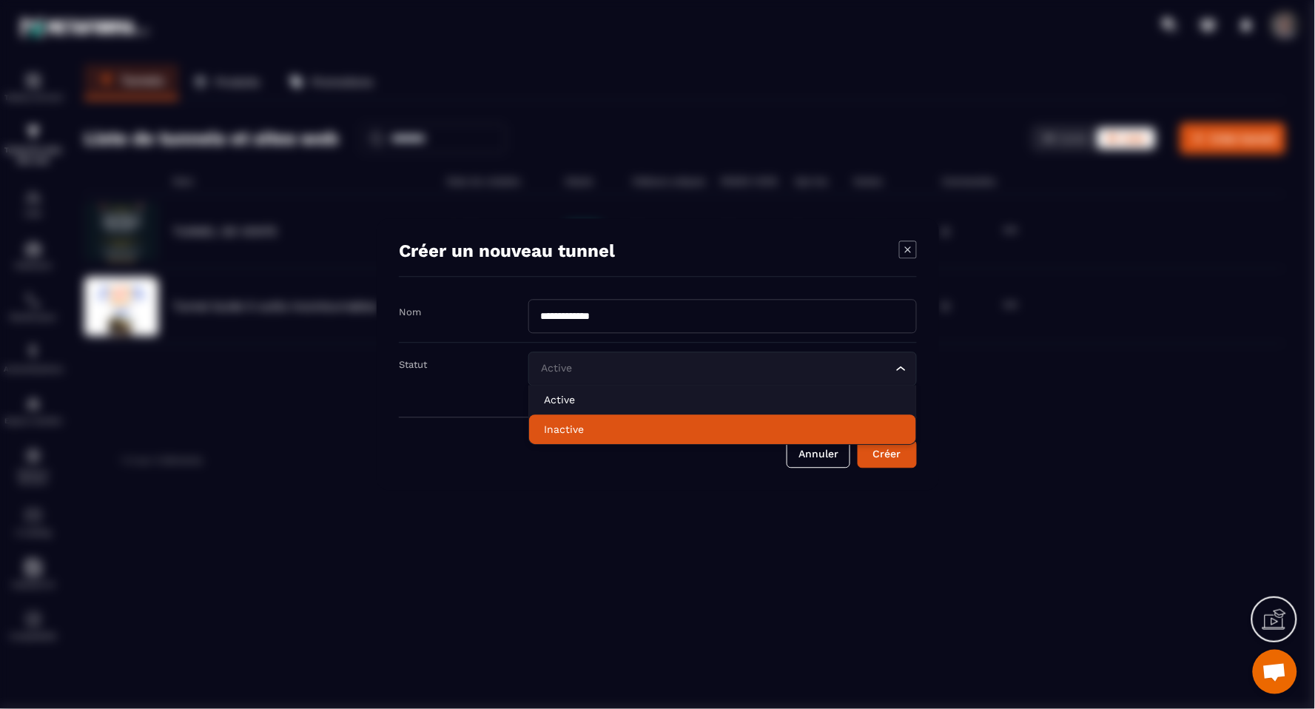
click at [721, 419] on li "Inactive" at bounding box center [722, 430] width 387 height 30
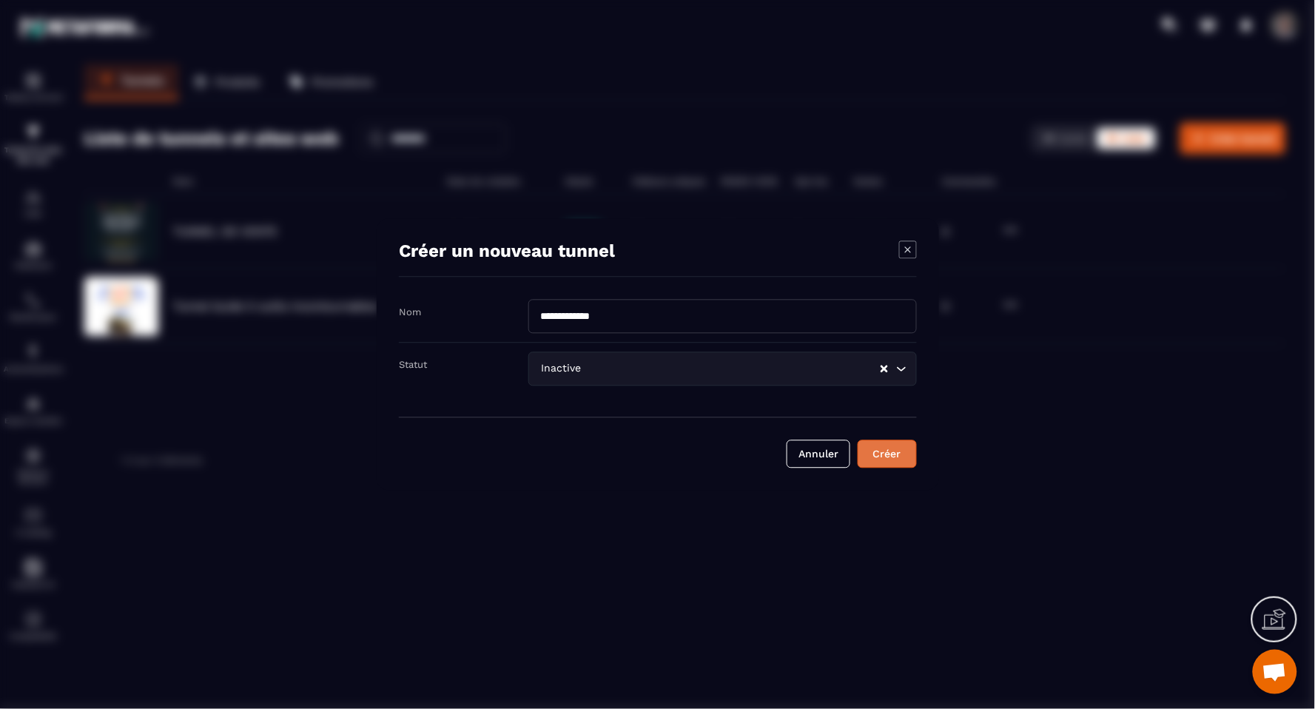
click at [883, 453] on div "Créer" at bounding box center [887, 454] width 40 height 15
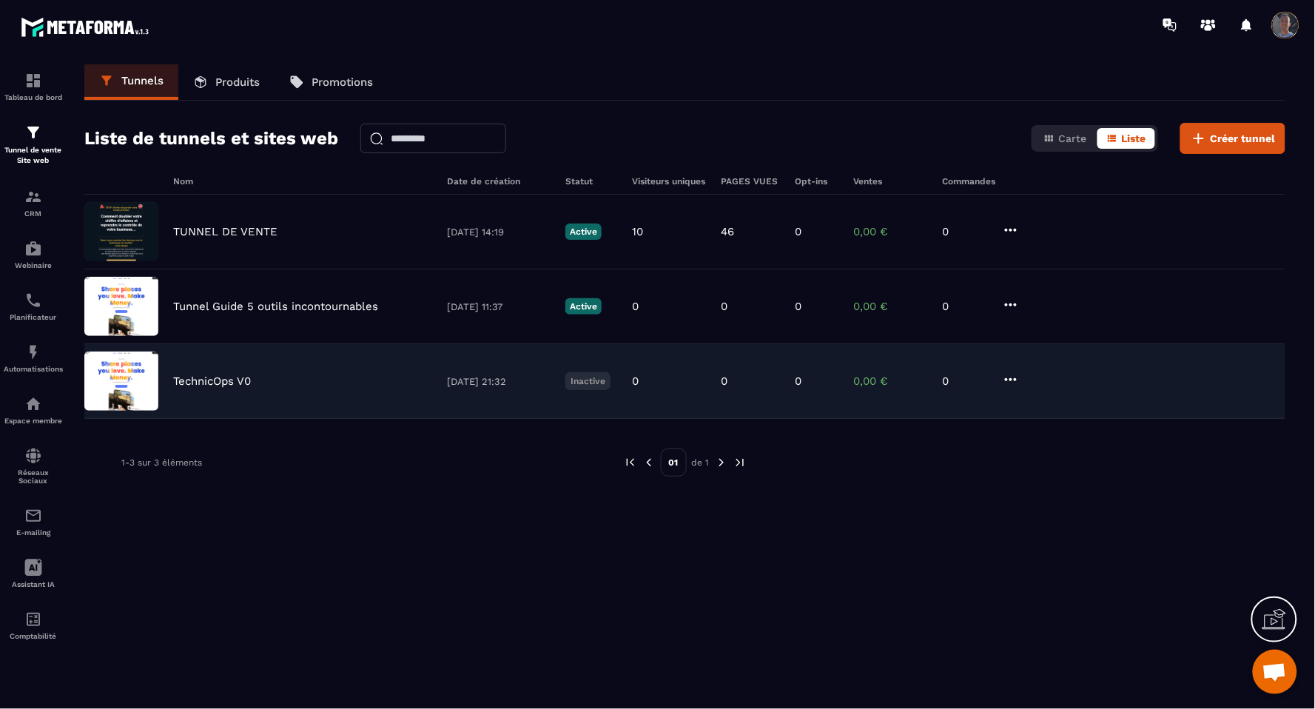
click at [1002, 373] on icon at bounding box center [1011, 380] width 18 height 18
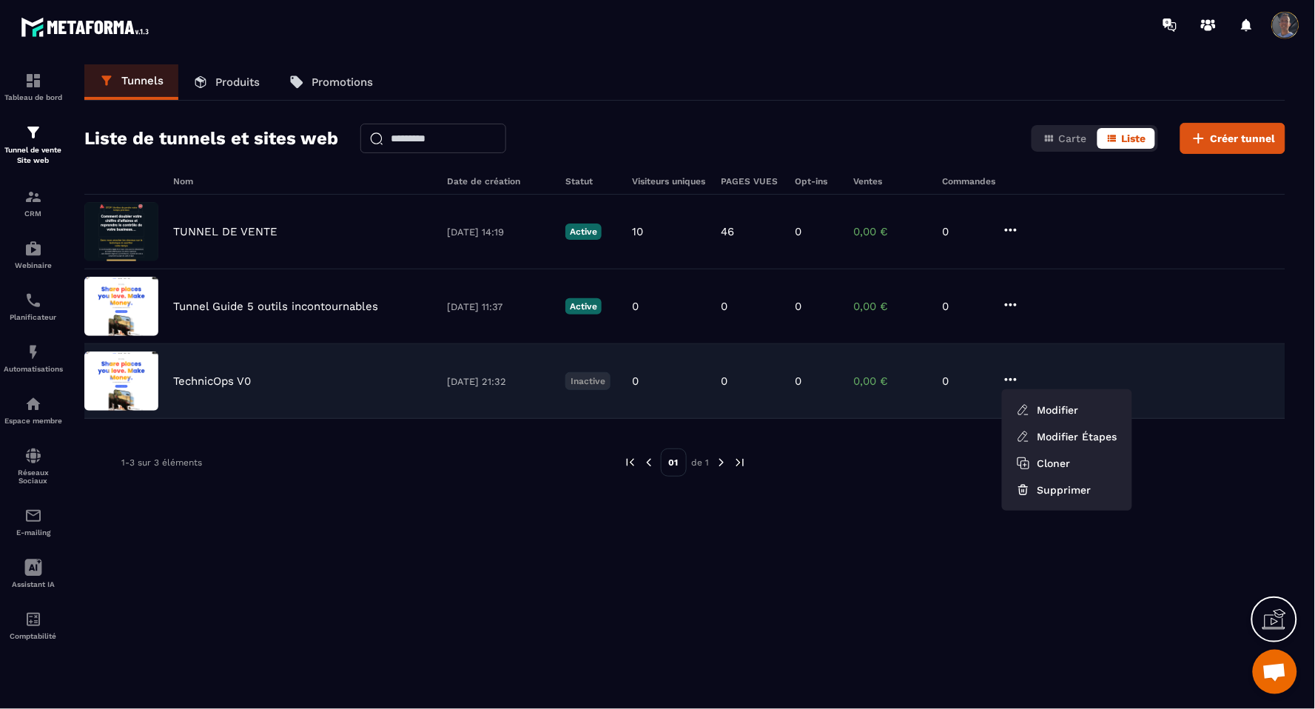
click at [1017, 388] on icon at bounding box center [1011, 380] width 18 height 18
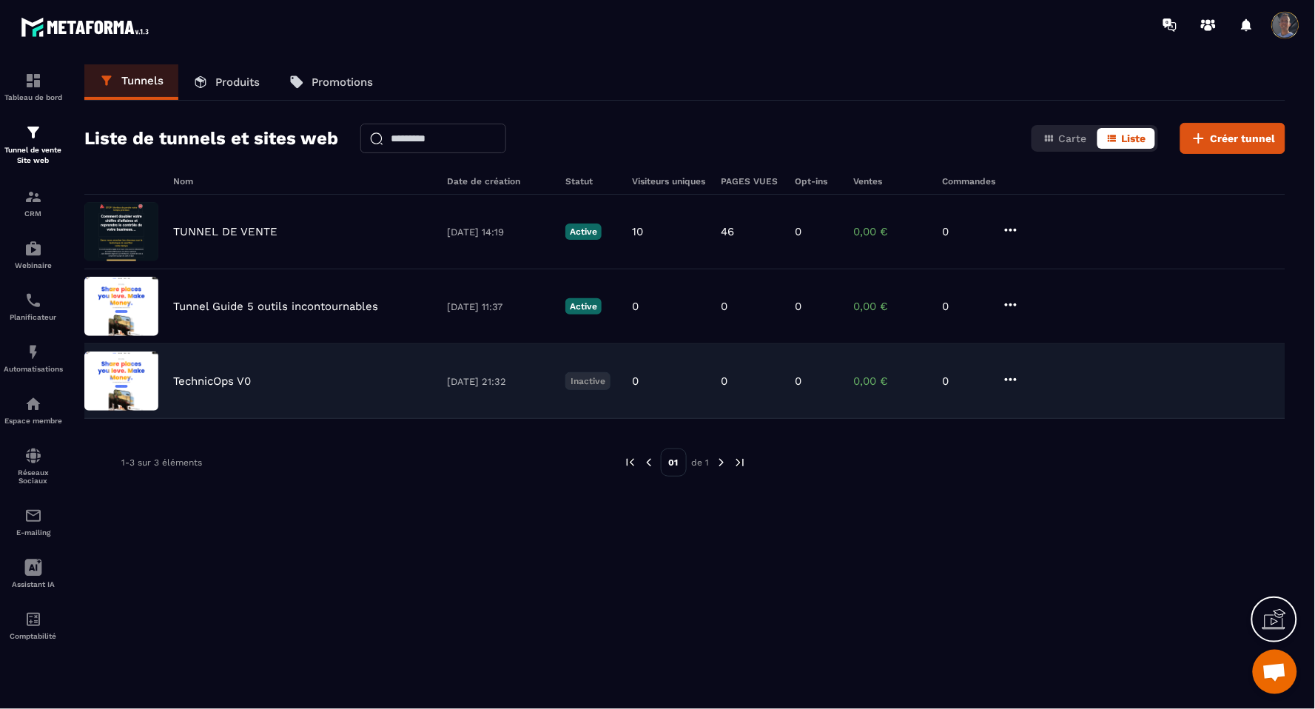
click at [194, 385] on p "TechnicOps V0" at bounding box center [212, 380] width 78 height 13
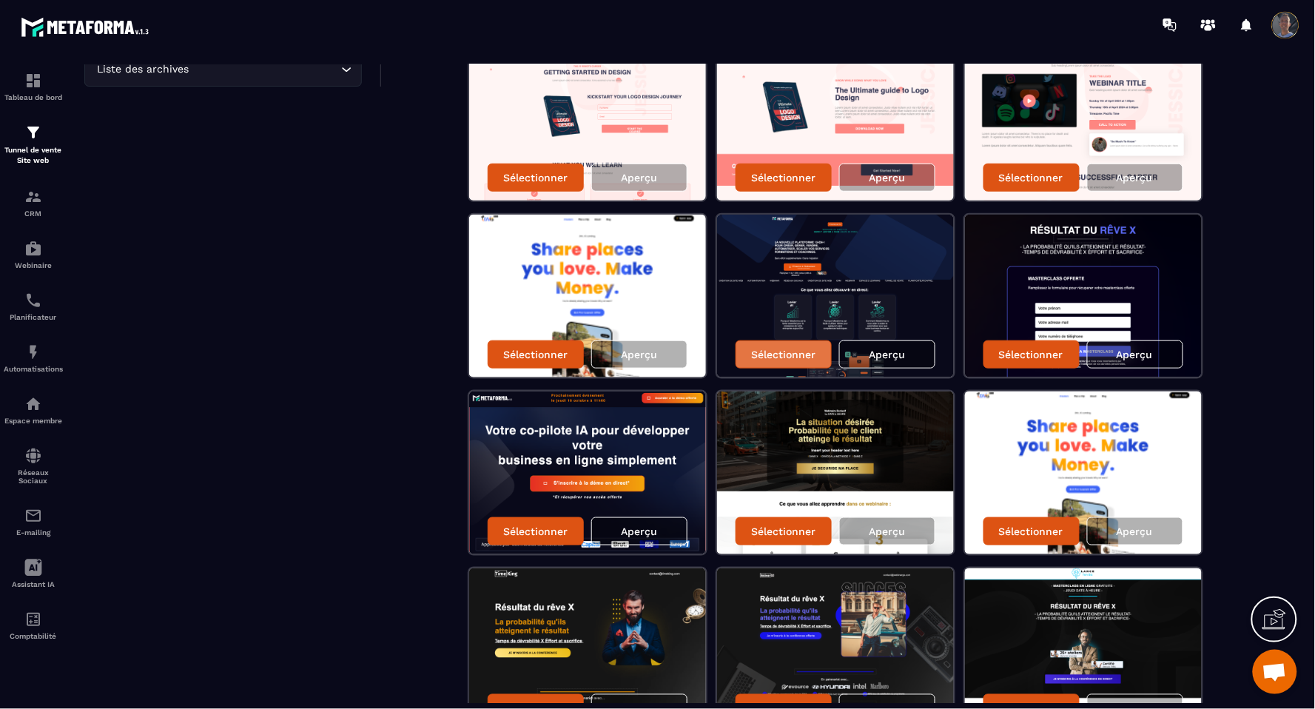
scroll to position [438, 0]
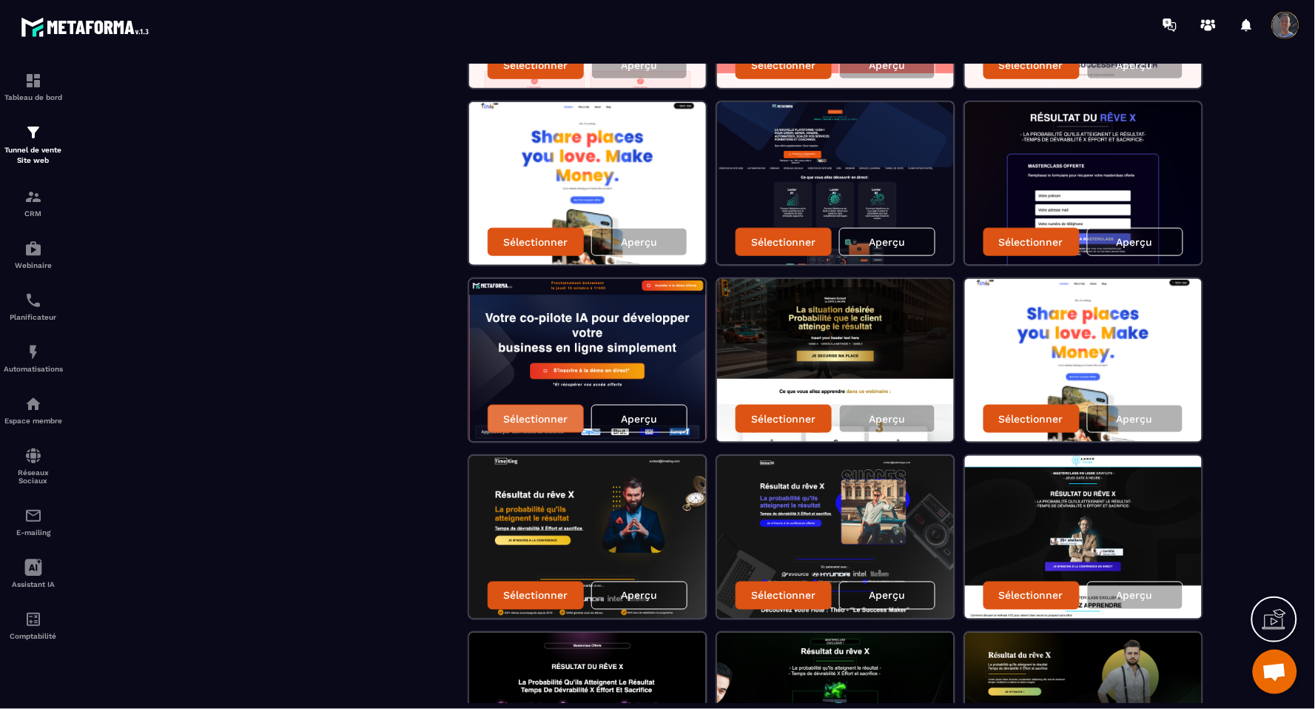
click at [533, 413] on p "Sélectionner" at bounding box center [535, 419] width 64 height 12
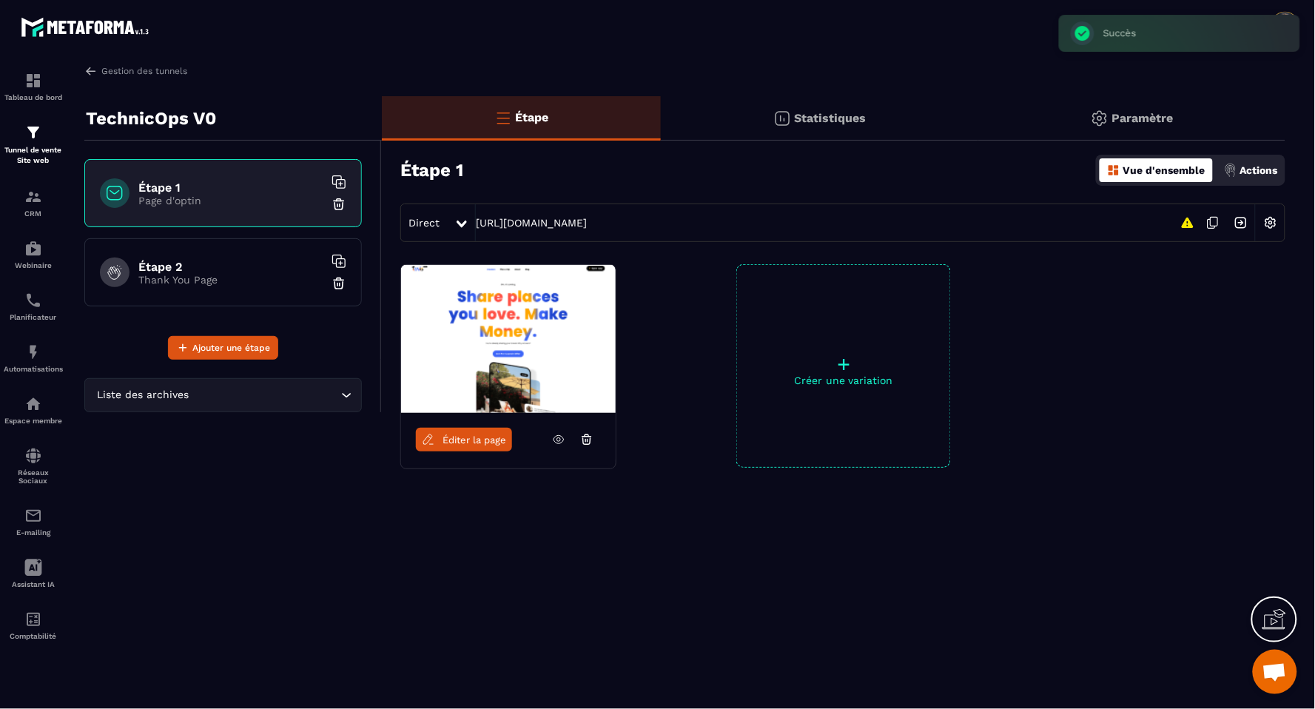
scroll to position [0, 0]
click at [556, 448] on link at bounding box center [558, 440] width 28 height 24
click at [1267, 226] on img at bounding box center [1270, 223] width 28 height 28
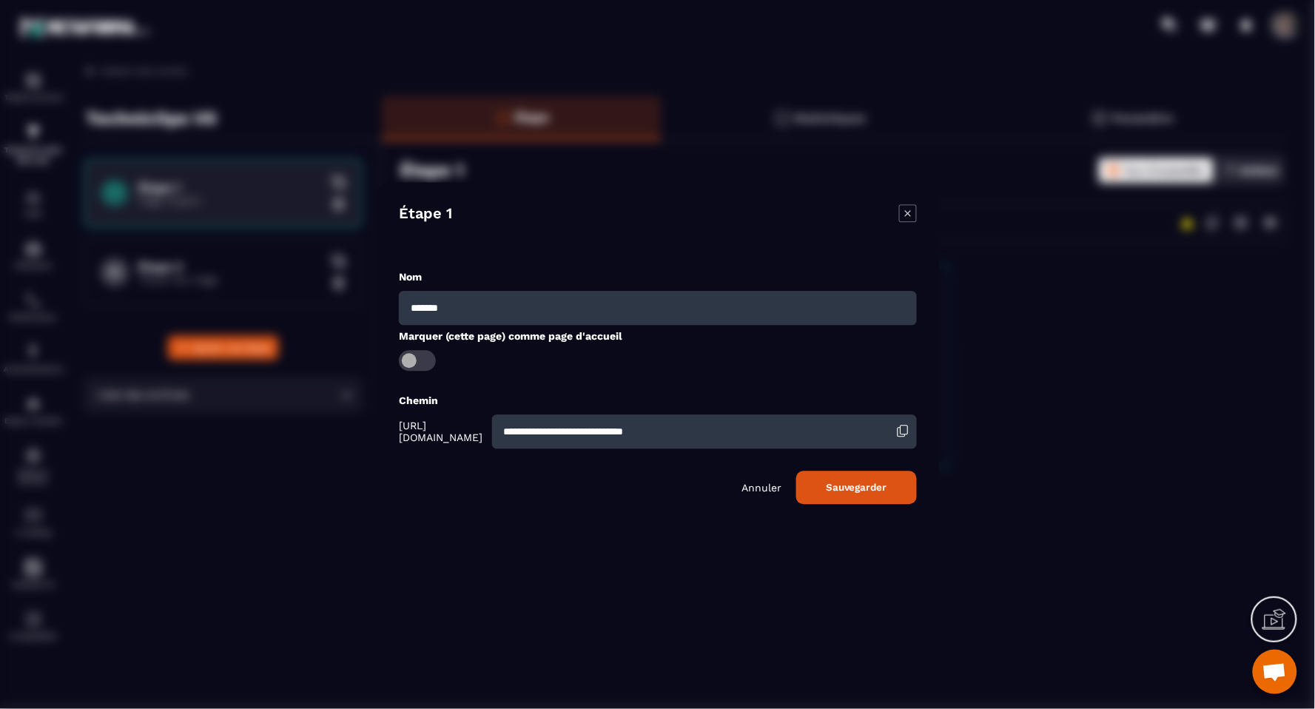
click at [907, 211] on icon "Modal window" at bounding box center [908, 214] width 18 height 18
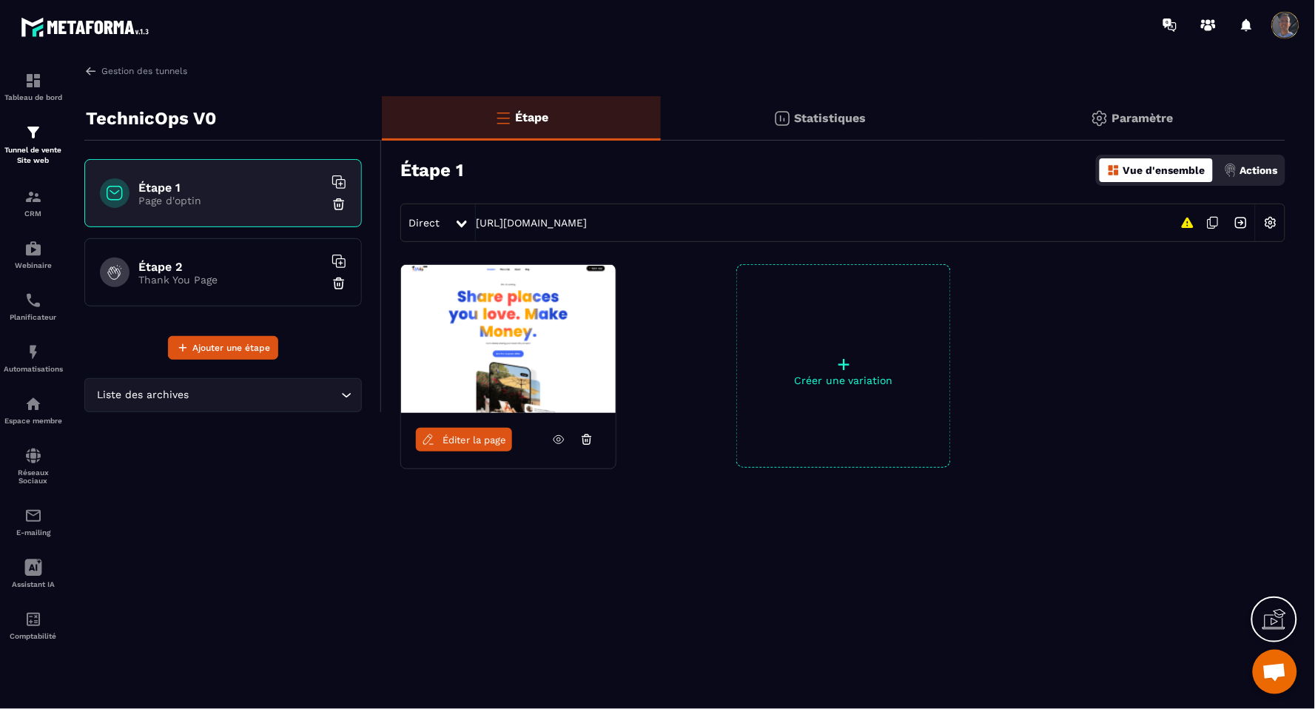
click at [456, 217] on div at bounding box center [462, 222] width 17 height 27
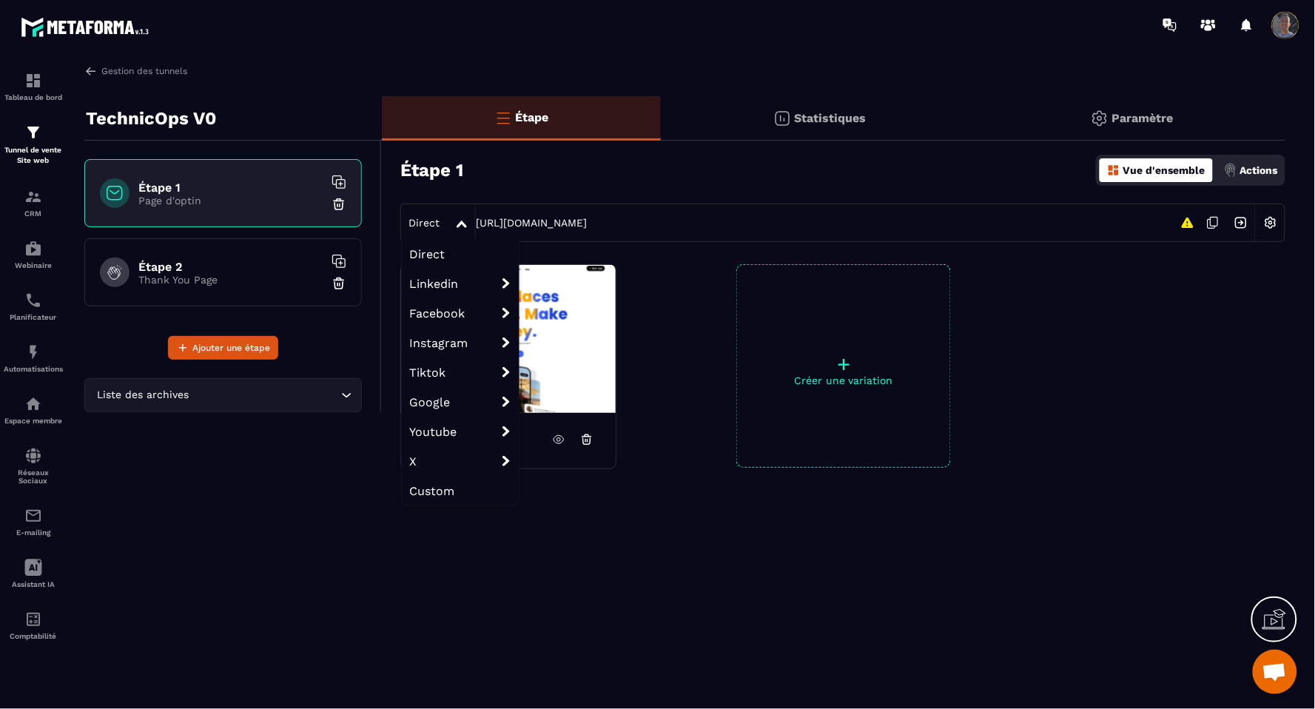
click at [955, 222] on div "Direct Direct Linkedin Linkedin organic Linkedin ads Facebook Facebook organic …" at bounding box center [842, 222] width 885 height 38
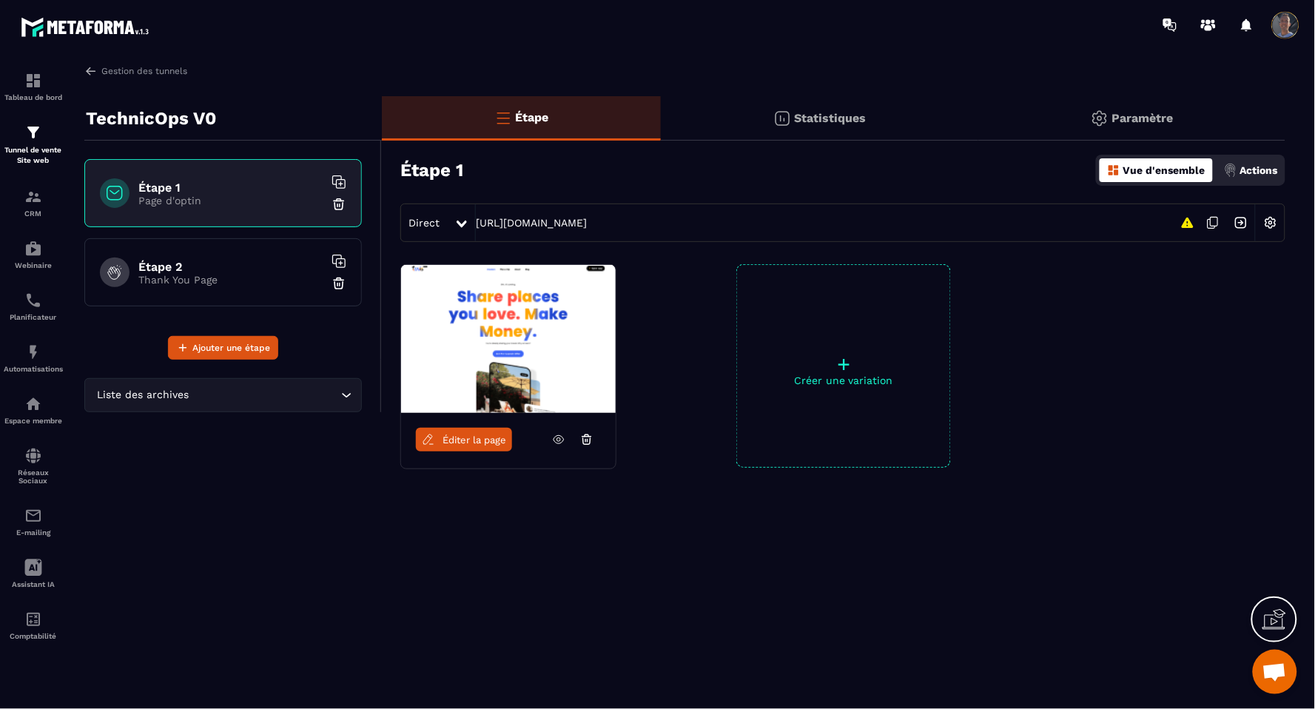
click at [1266, 226] on img at bounding box center [1270, 223] width 28 height 28
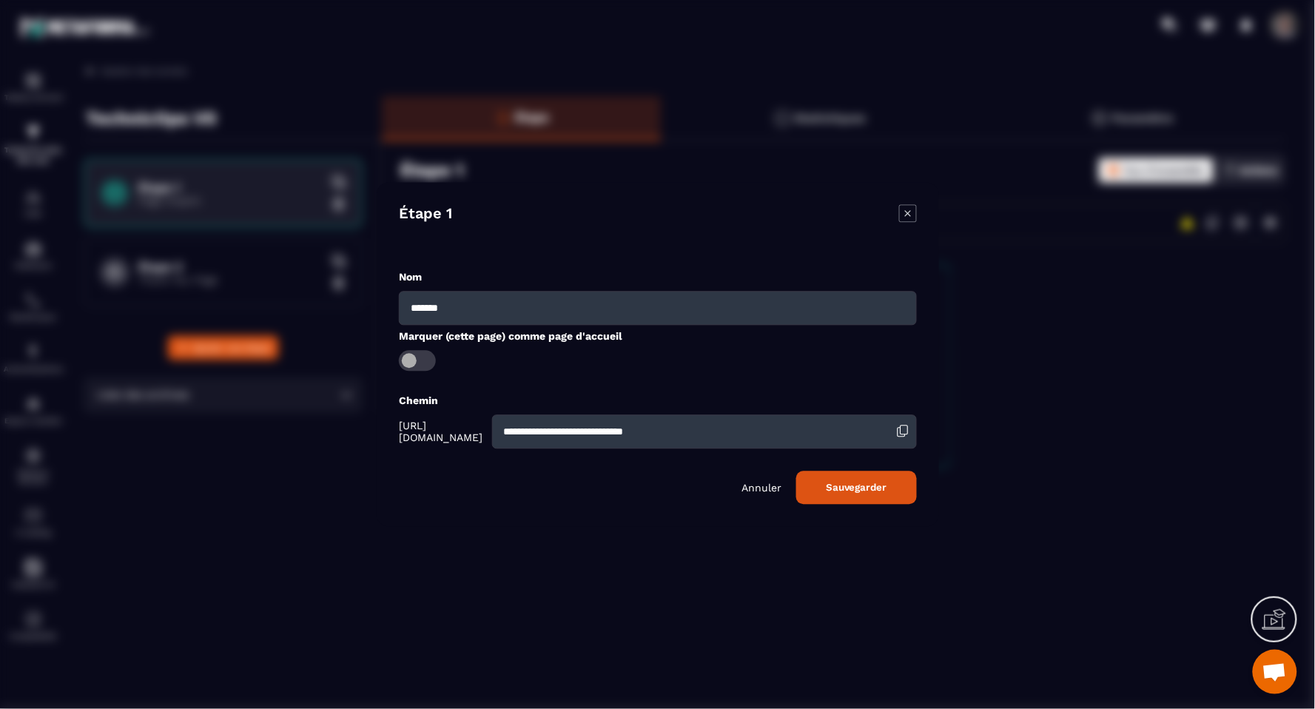
click at [488, 431] on span "[URL][DOMAIN_NAME]" at bounding box center [444, 432] width 90 height 24
click at [911, 209] on icon "Modal window" at bounding box center [908, 214] width 18 height 18
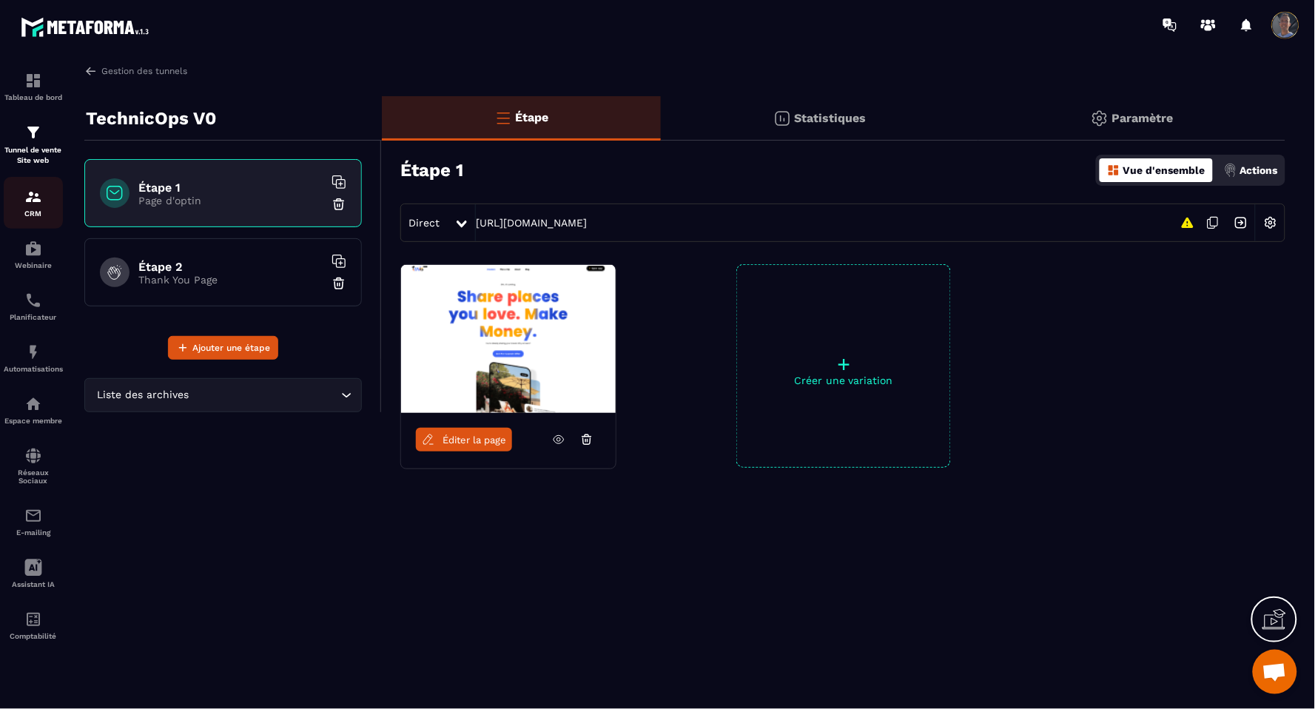
click at [40, 203] on img at bounding box center [33, 197] width 18 height 18
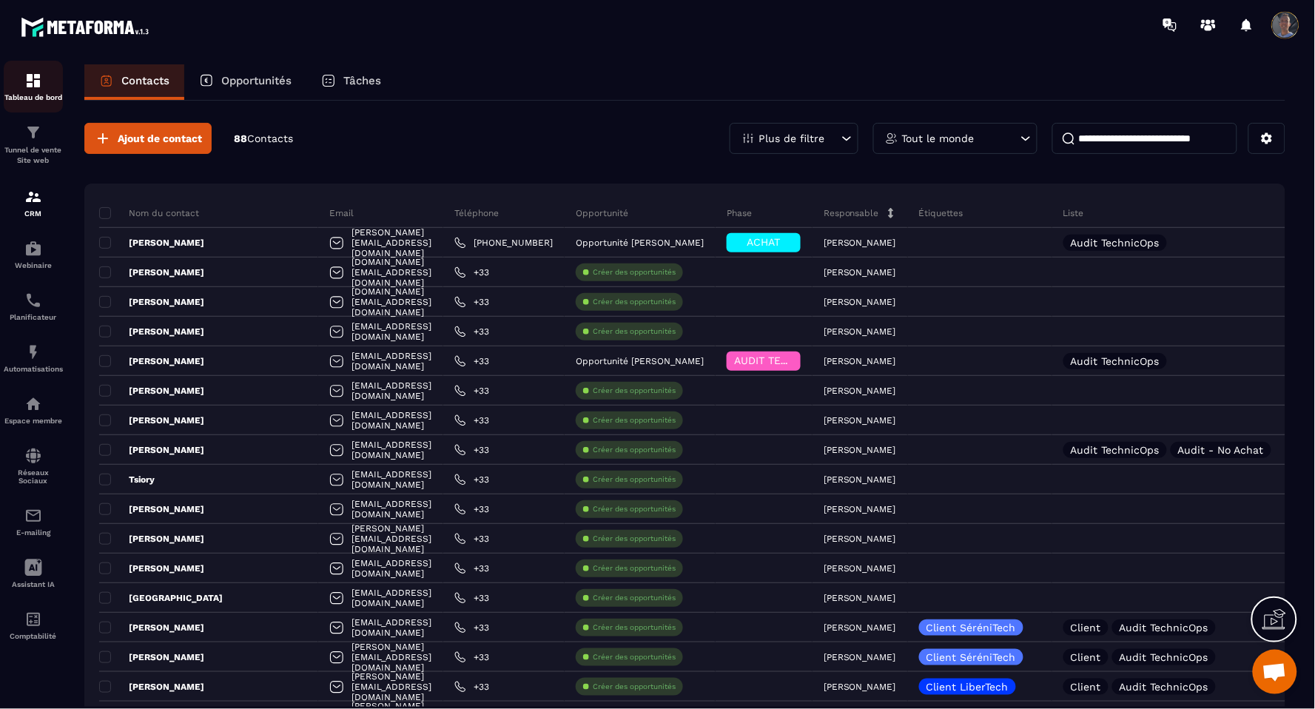
click at [33, 76] on img at bounding box center [33, 81] width 18 height 18
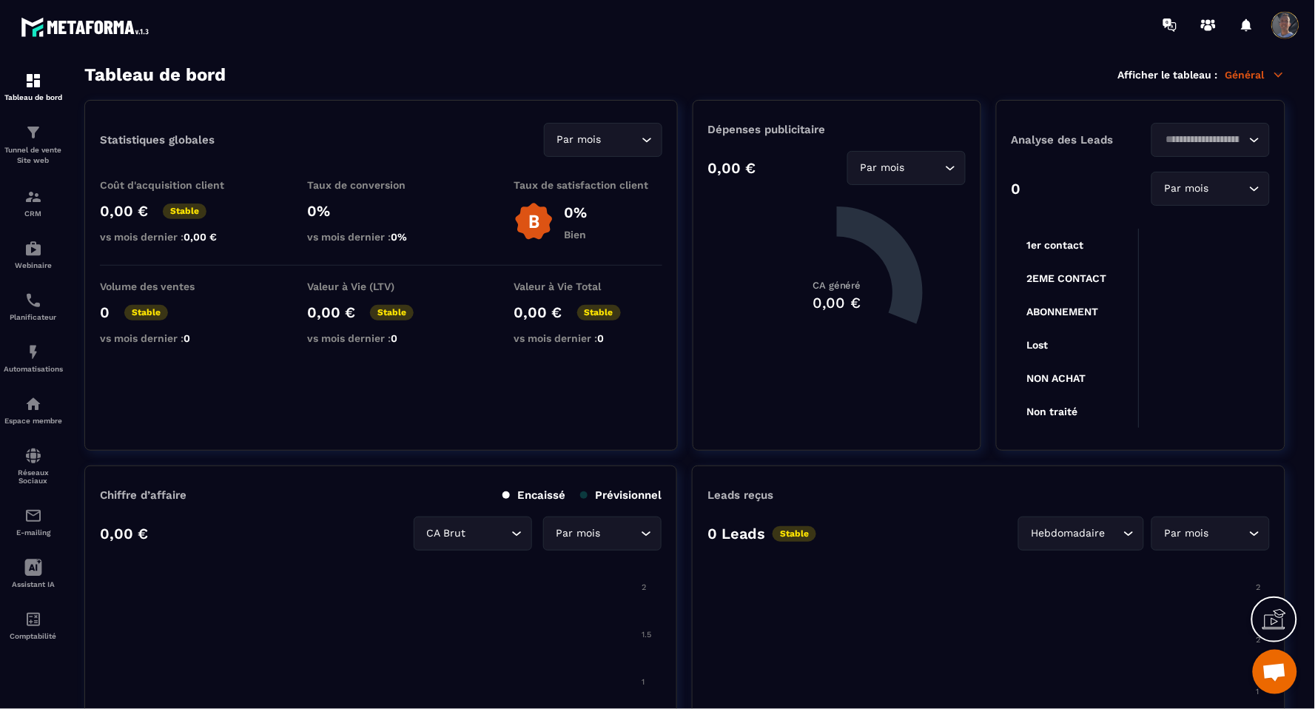
click at [1272, 38] on div at bounding box center [1285, 25] width 30 height 30
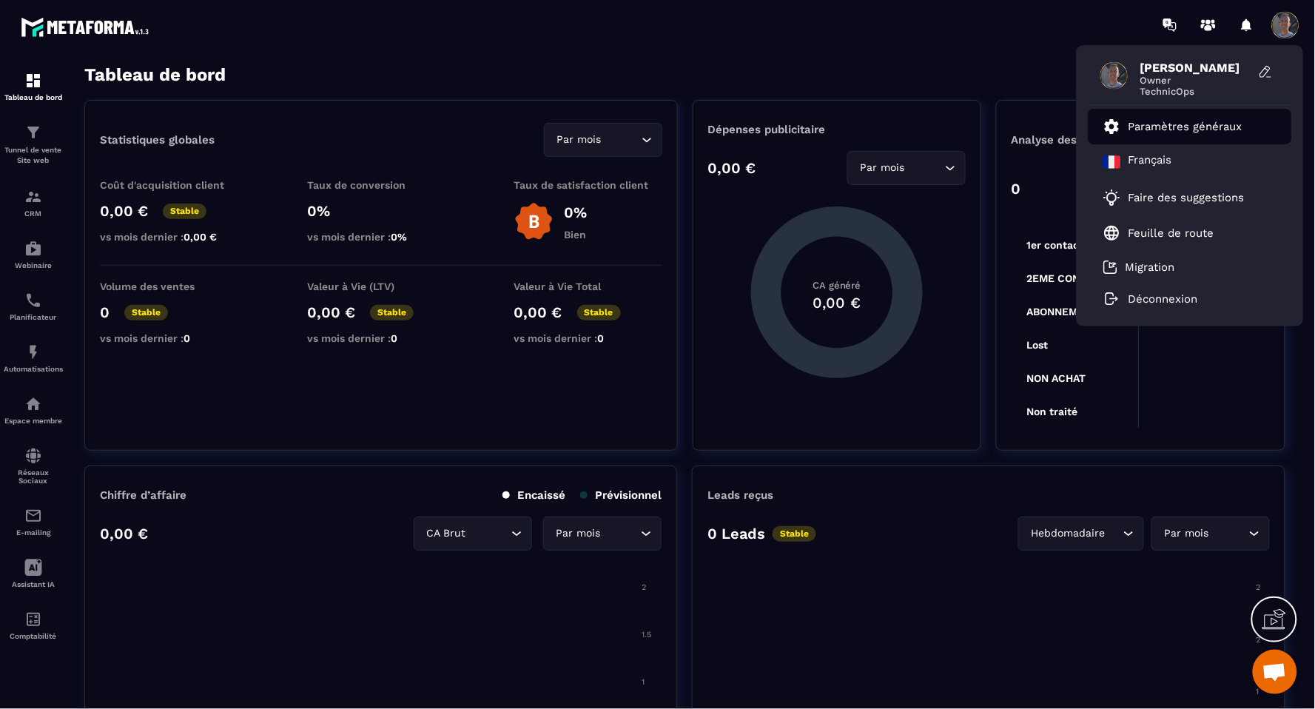
click at [1156, 126] on p "Paramètres généraux" at bounding box center [1185, 126] width 114 height 13
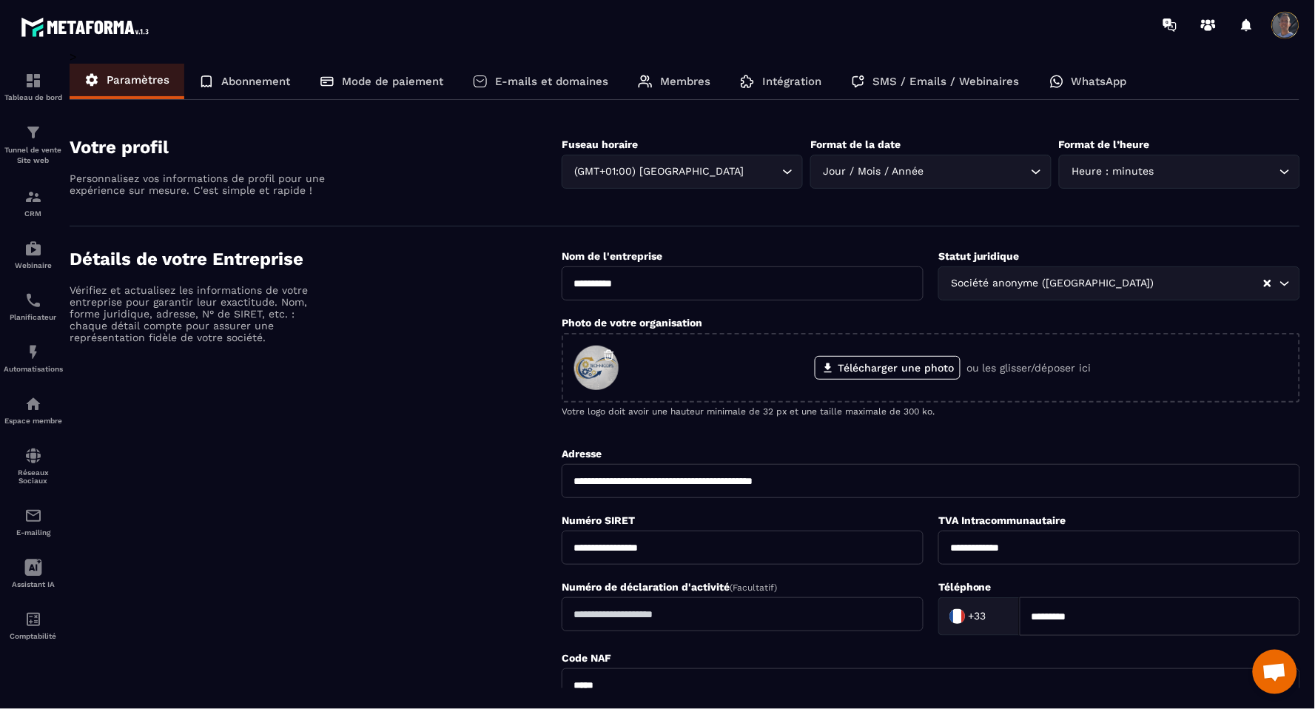
click at [508, 76] on p "E-mails et domaines" at bounding box center [551, 81] width 113 height 13
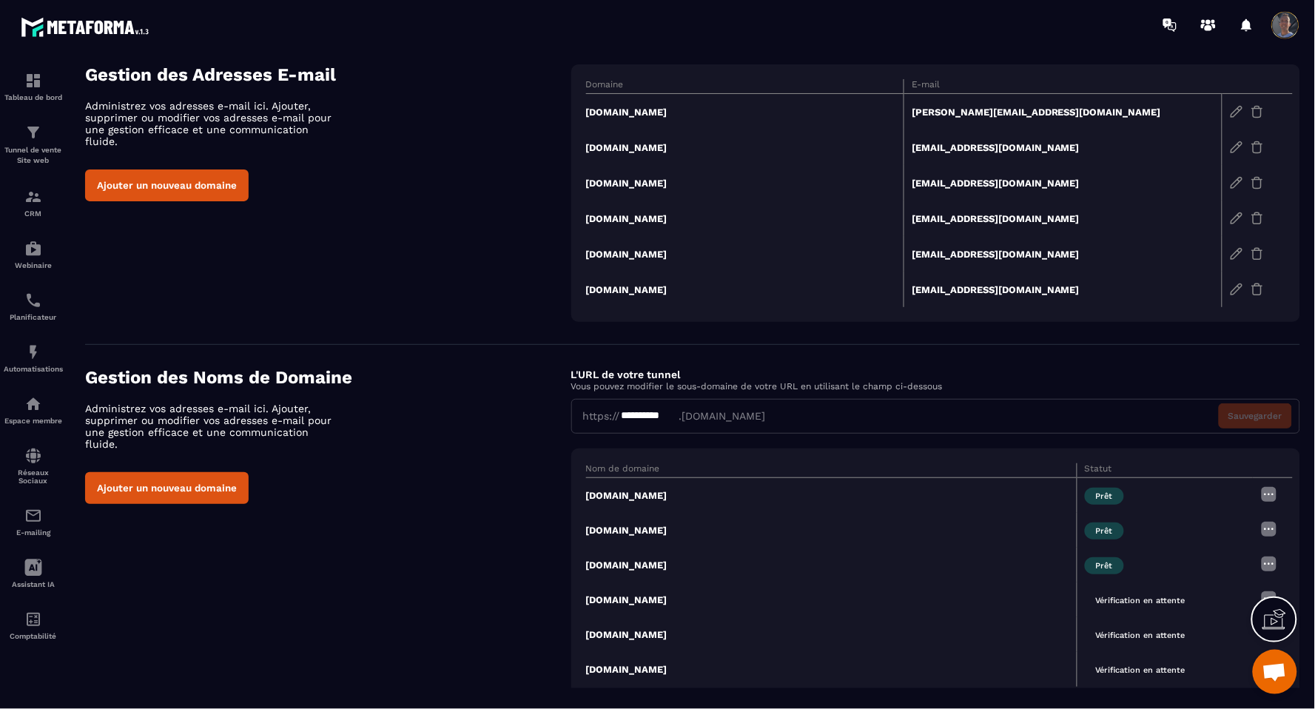
scroll to position [107, 0]
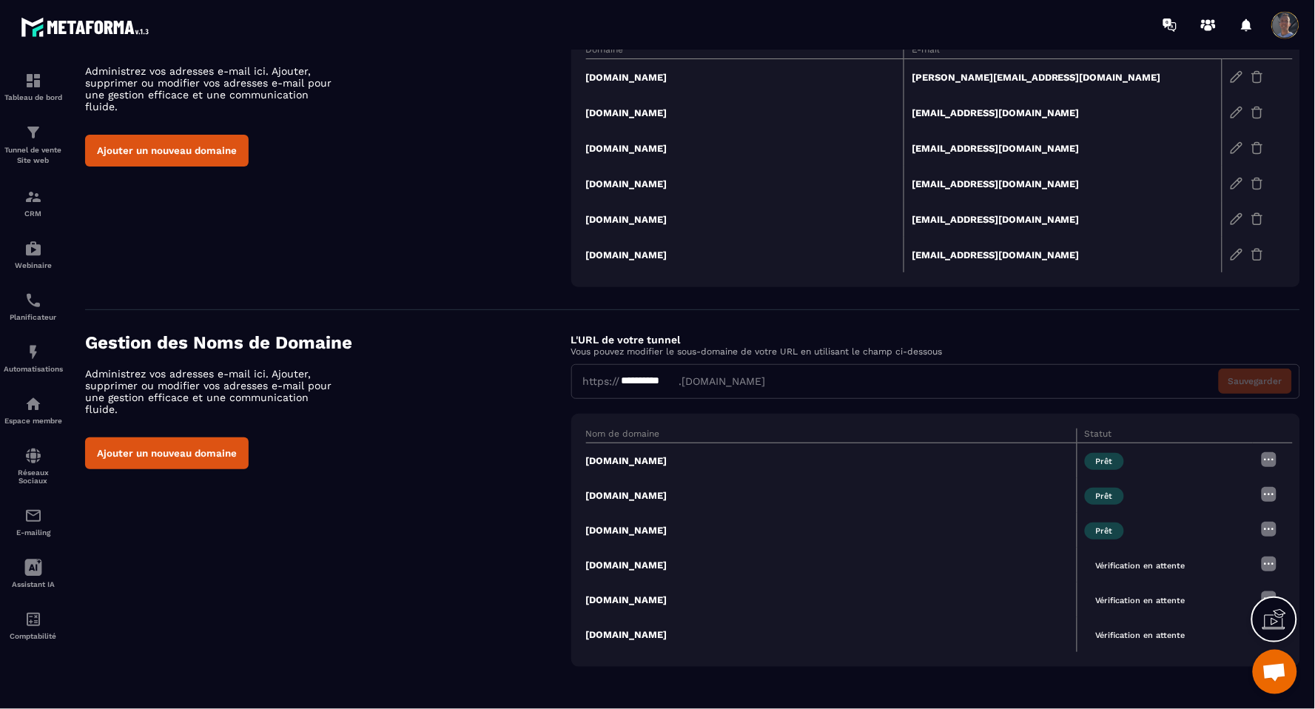
click at [718, 381] on div "**********" at bounding box center [935, 381] width 729 height 35
click at [656, 379] on div "**********" at bounding box center [649, 382] width 58 height 16
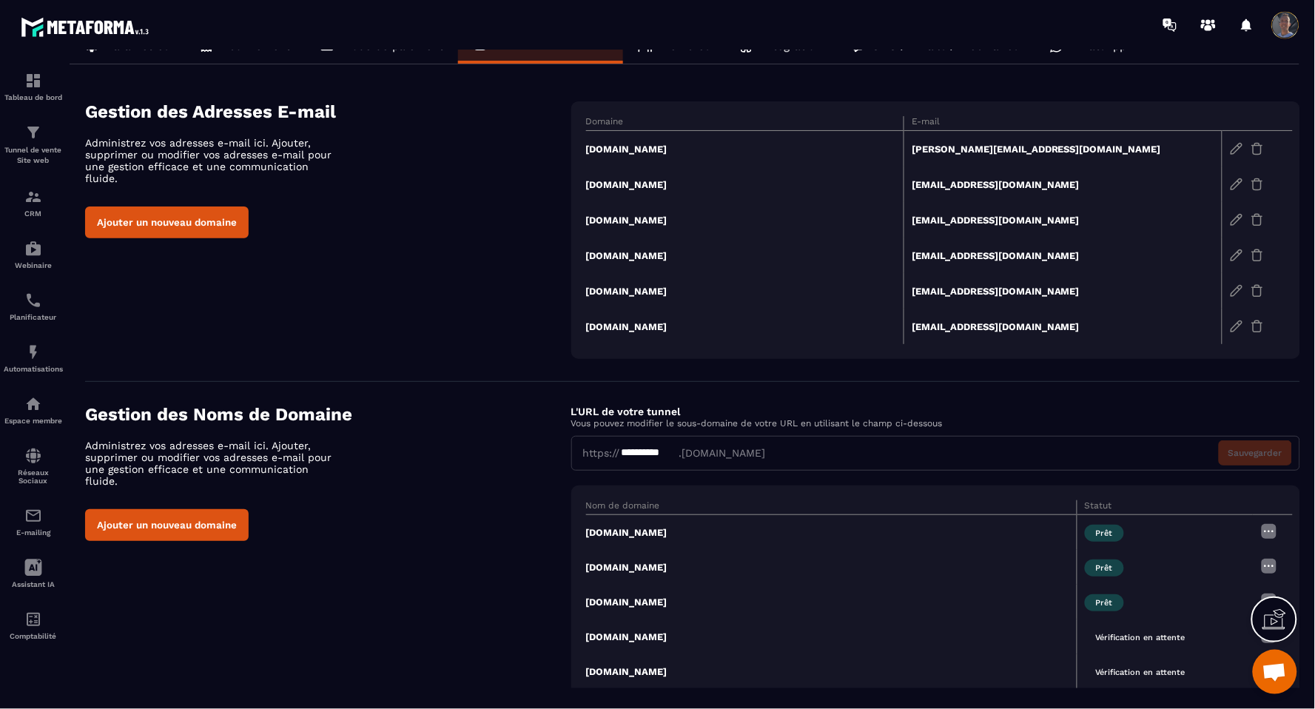
scroll to position [0, 0]
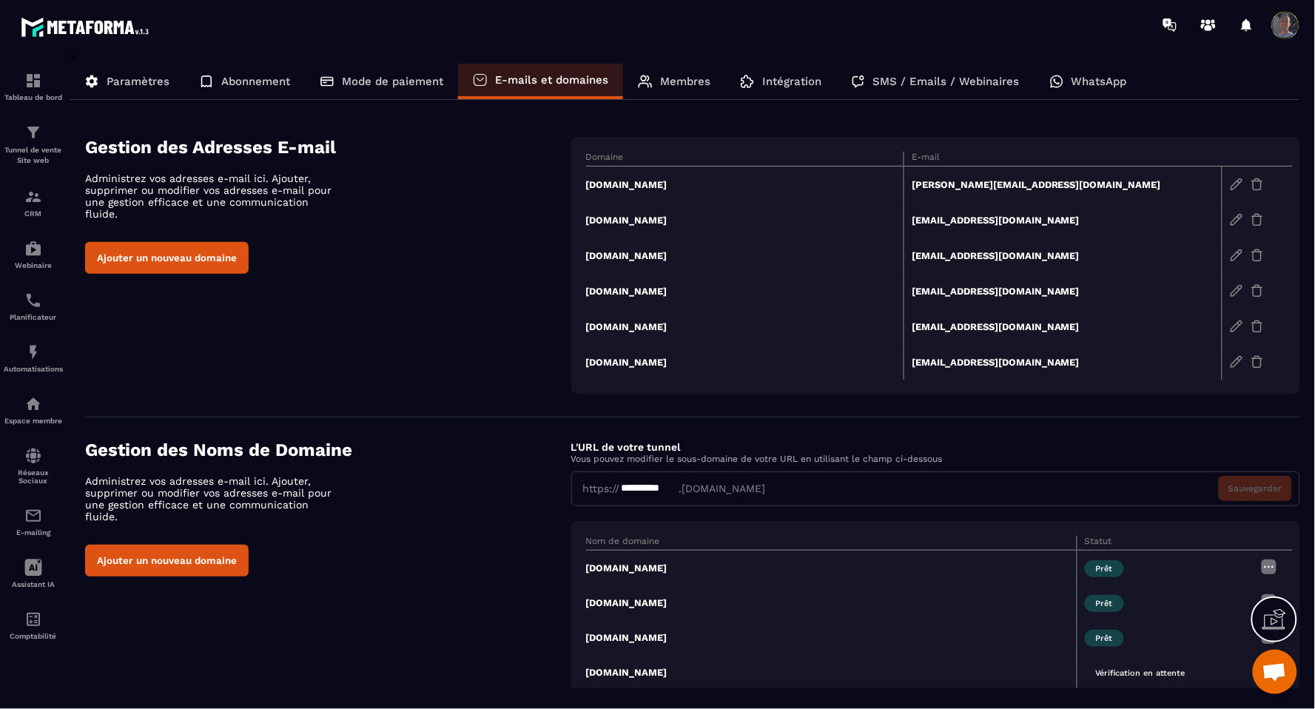
click at [1277, 27] on span at bounding box center [1285, 25] width 30 height 30
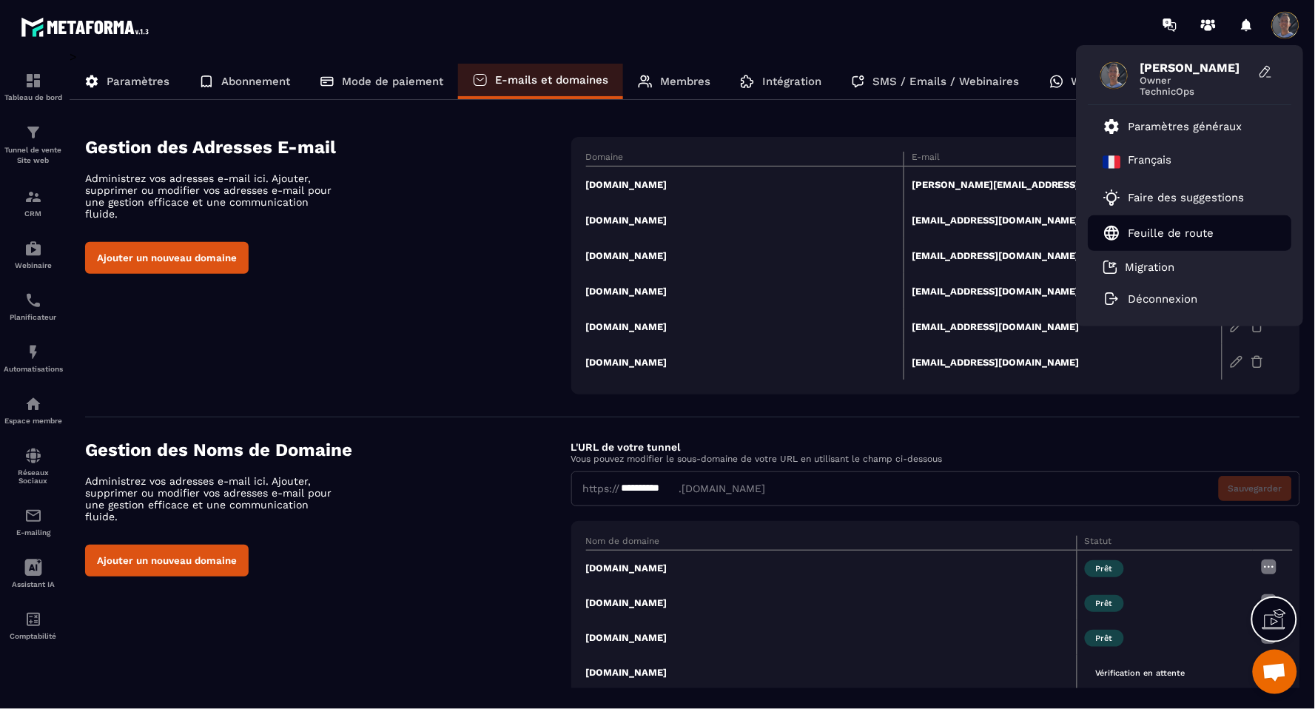
click at [1158, 226] on p "Feuille de route" at bounding box center [1171, 232] width 86 height 13
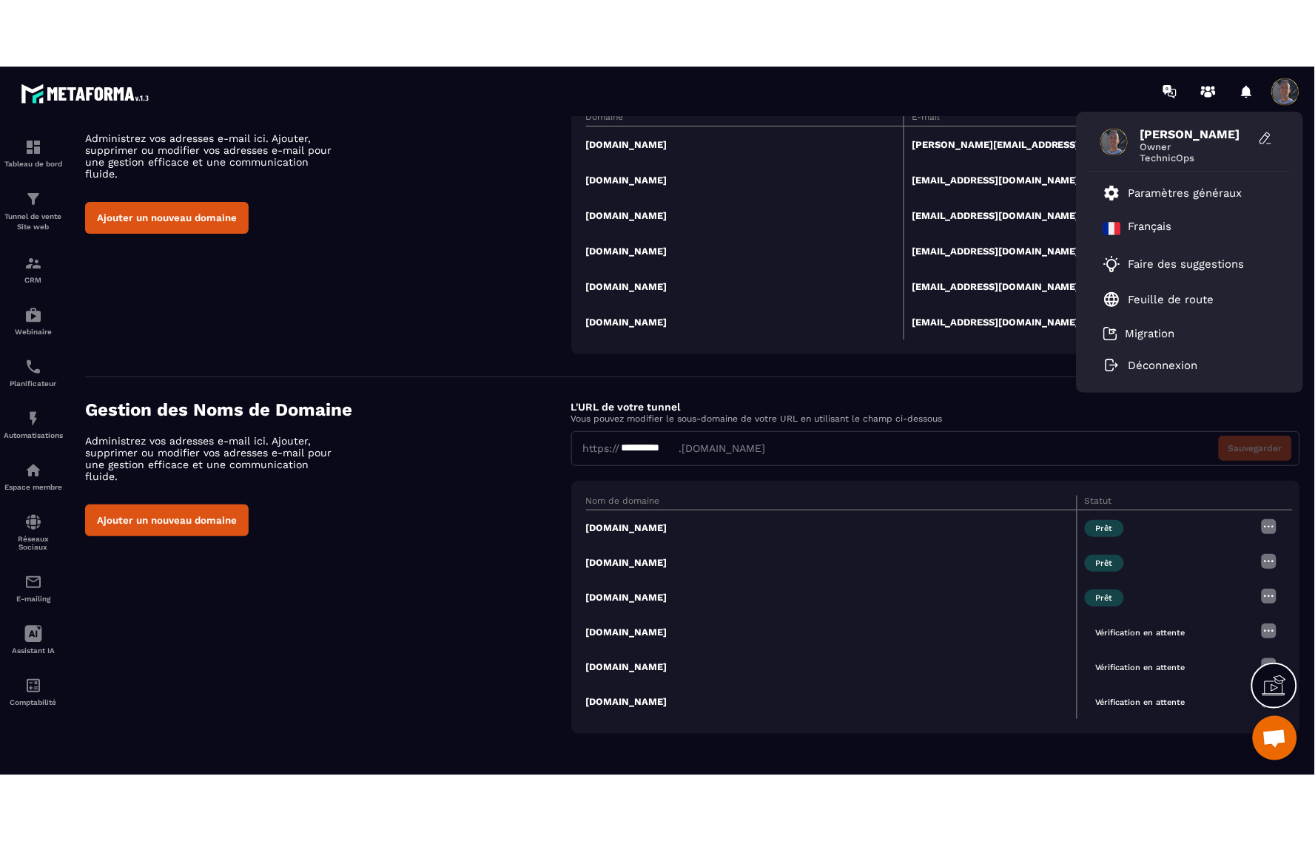
scroll to position [107, 0]
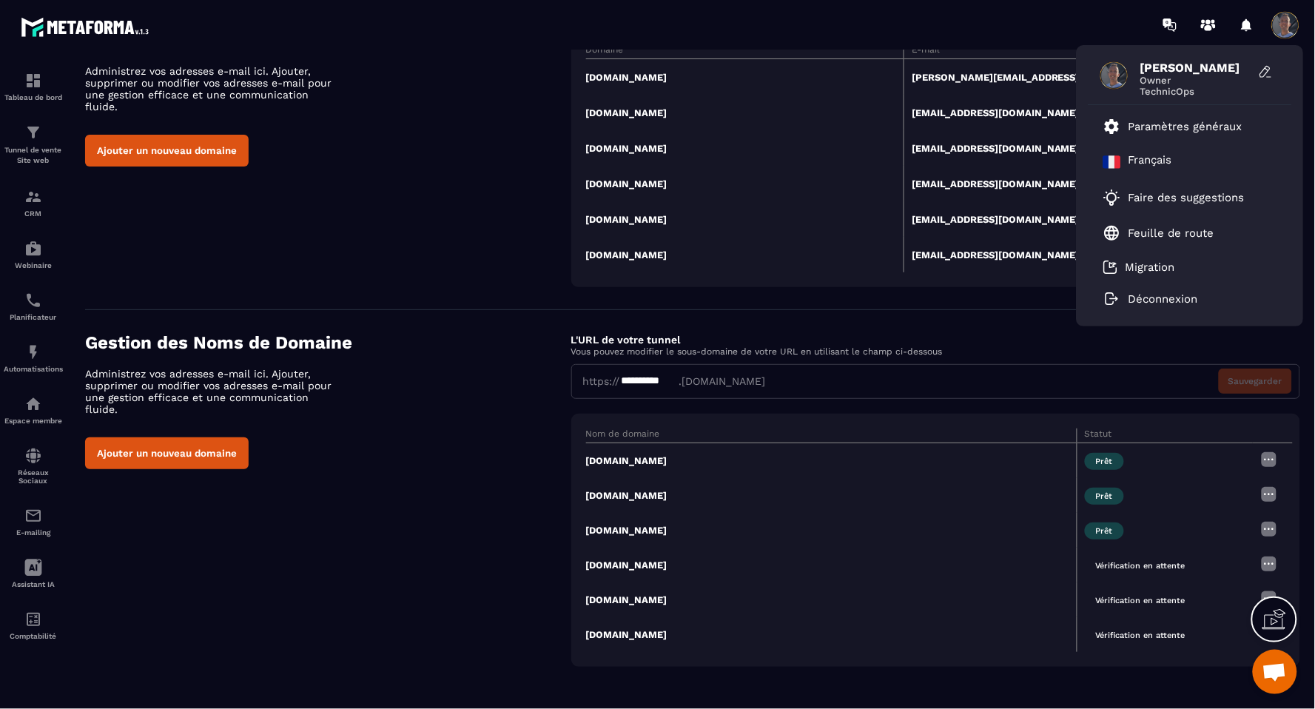
click at [1263, 621] on icon at bounding box center [1274, 619] width 24 height 24
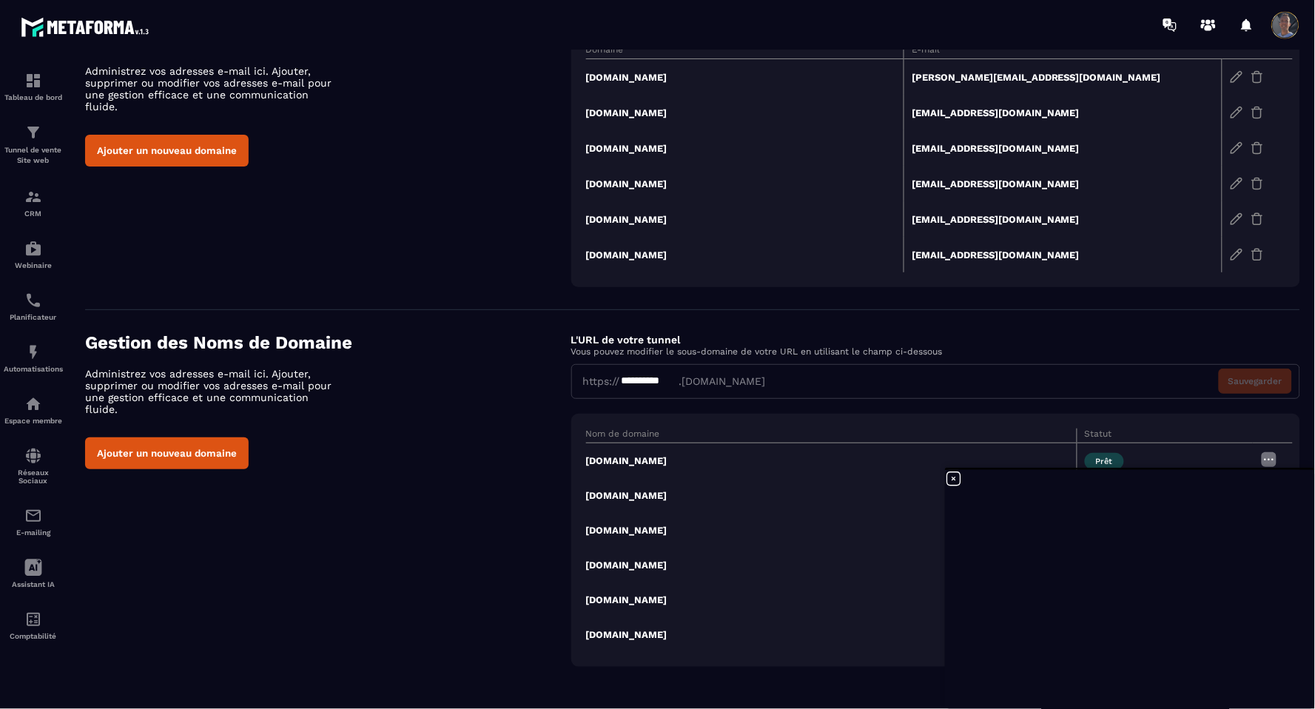
scroll to position [0, 0]
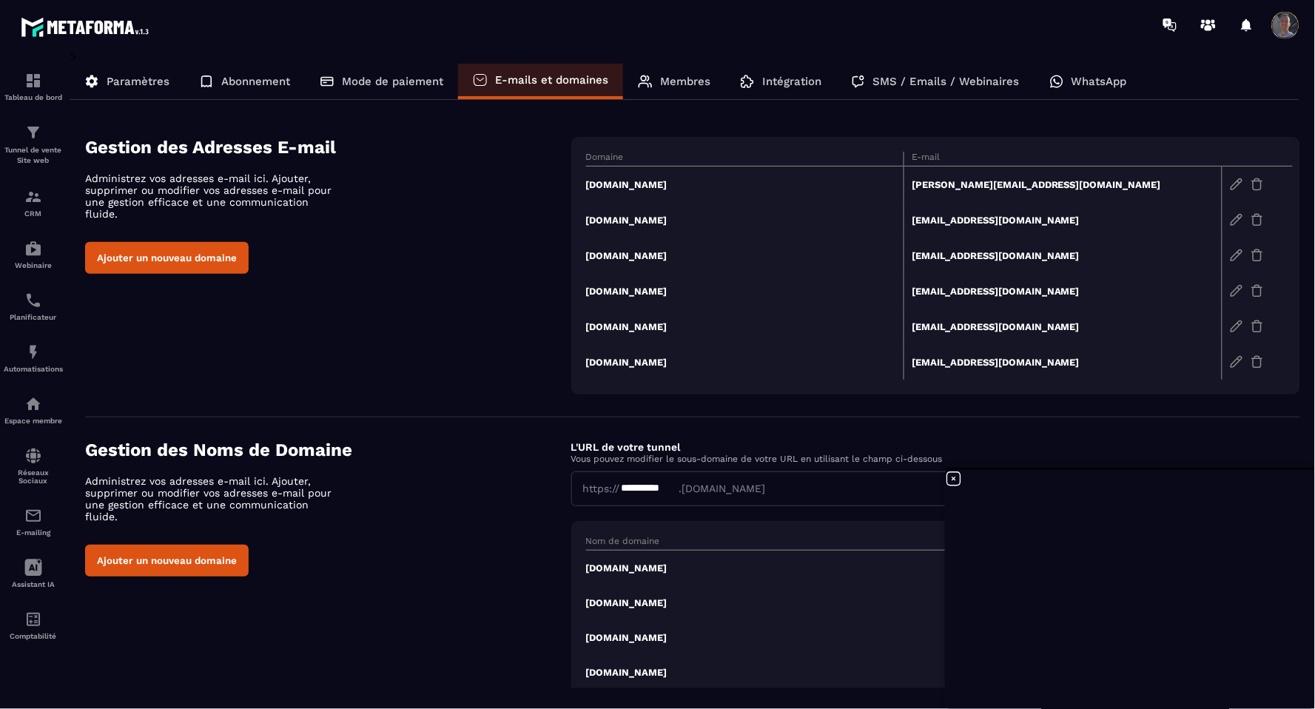
click at [758, 464] on div "**********" at bounding box center [935, 472] width 729 height 67
click at [722, 462] on p "Vous pouvez modifier le sous-domaine de votre URL en utilisant le champ ci-dess…" at bounding box center [935, 458] width 729 height 10
click at [722, 439] on div "L'URL de votre tunnel Vous pouvez modifier le sous-domaine de votre URL en util…" at bounding box center [935, 451] width 729 height 24
click at [948, 479] on icon at bounding box center [953, 478] width 13 height 13
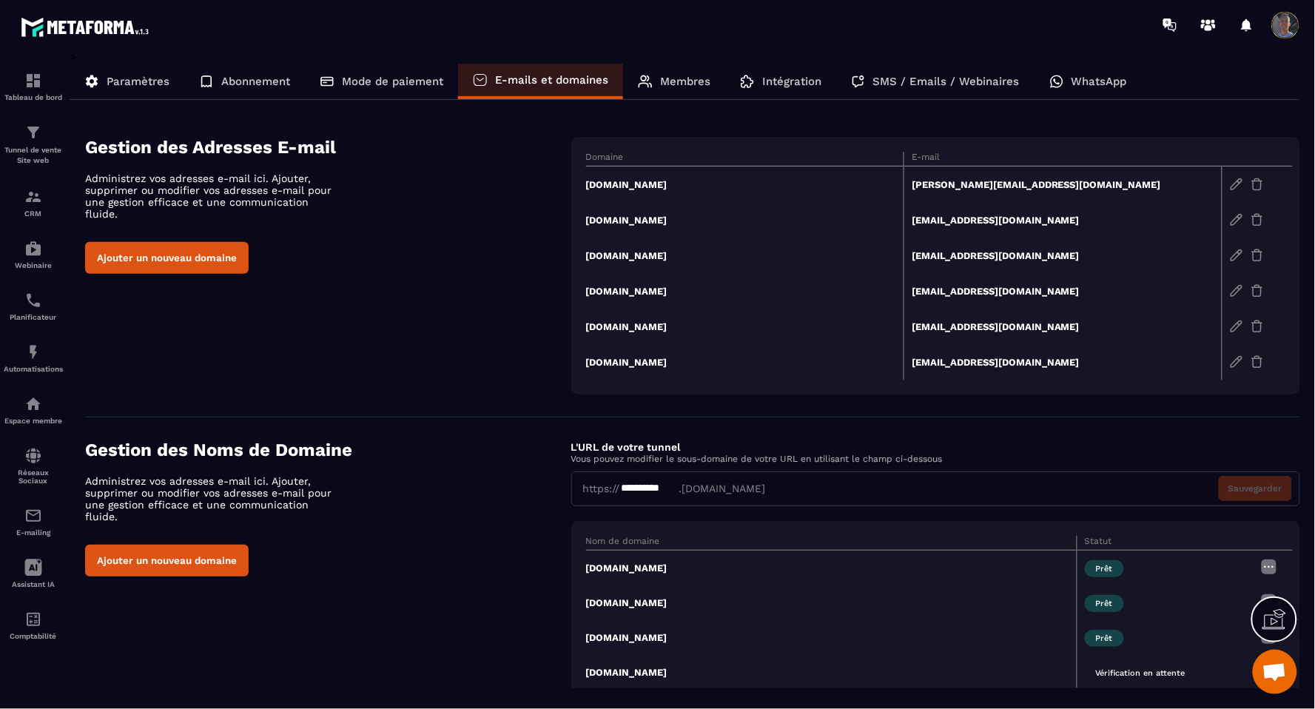
click at [719, 493] on div "**********" at bounding box center [935, 488] width 729 height 35
drag, startPoint x: 719, startPoint y: 493, endPoint x: 584, endPoint y: 493, distance: 134.6
click at [584, 493] on div "**********" at bounding box center [935, 488] width 729 height 35
click at [36, 567] on icon at bounding box center [33, 568] width 18 height 18
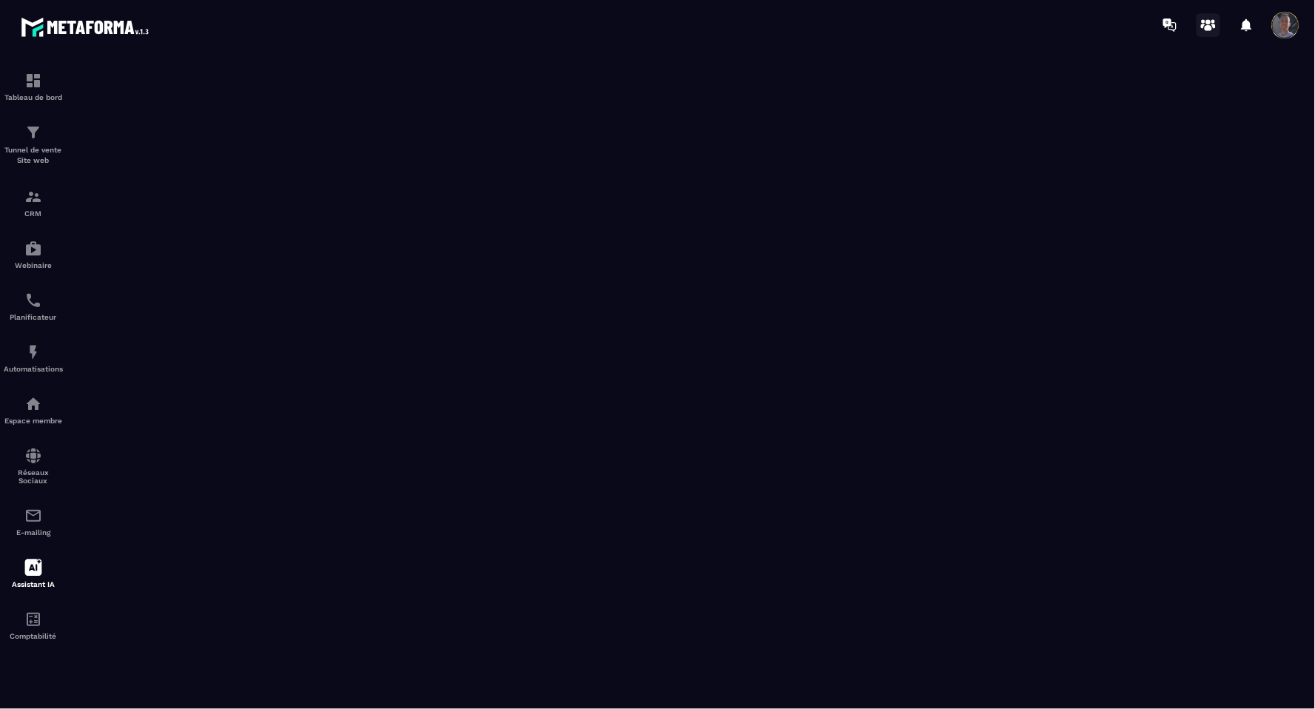
click at [1210, 21] on circle at bounding box center [1208, 21] width 5 height 5
click at [25, 618] on img at bounding box center [33, 619] width 18 height 18
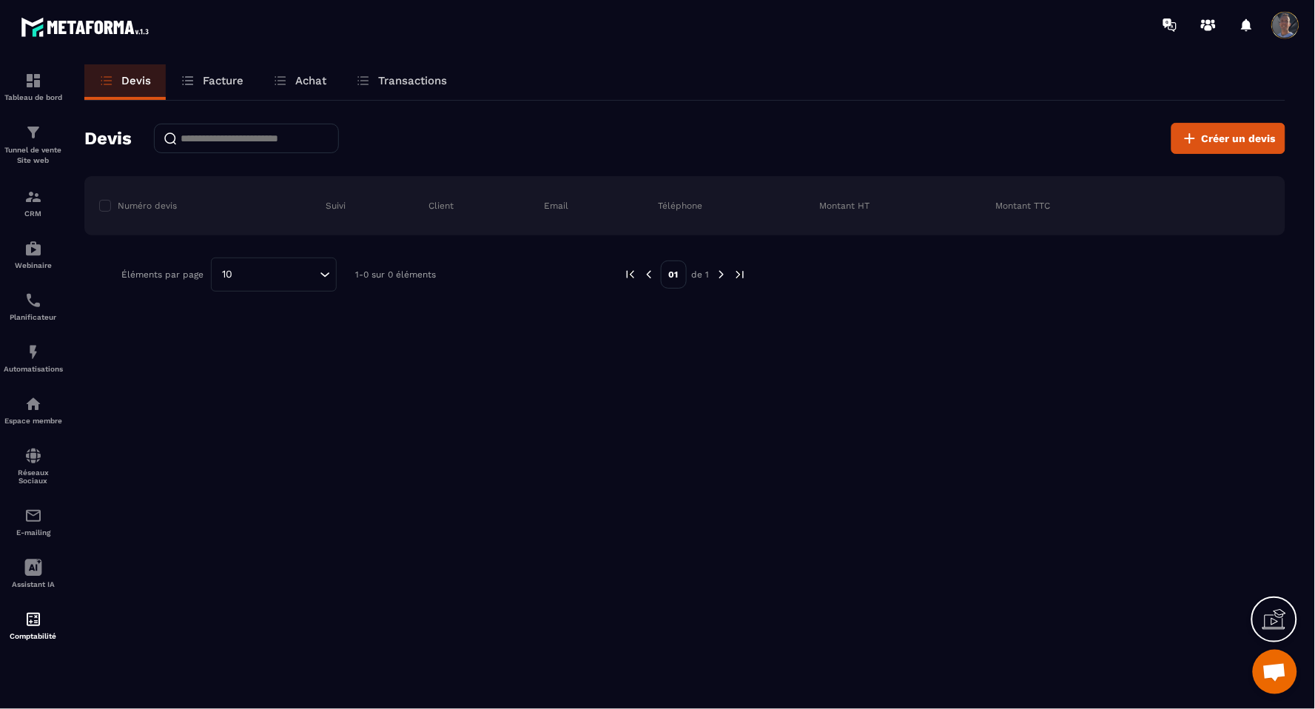
click at [225, 72] on link "Facture" at bounding box center [212, 82] width 92 height 36
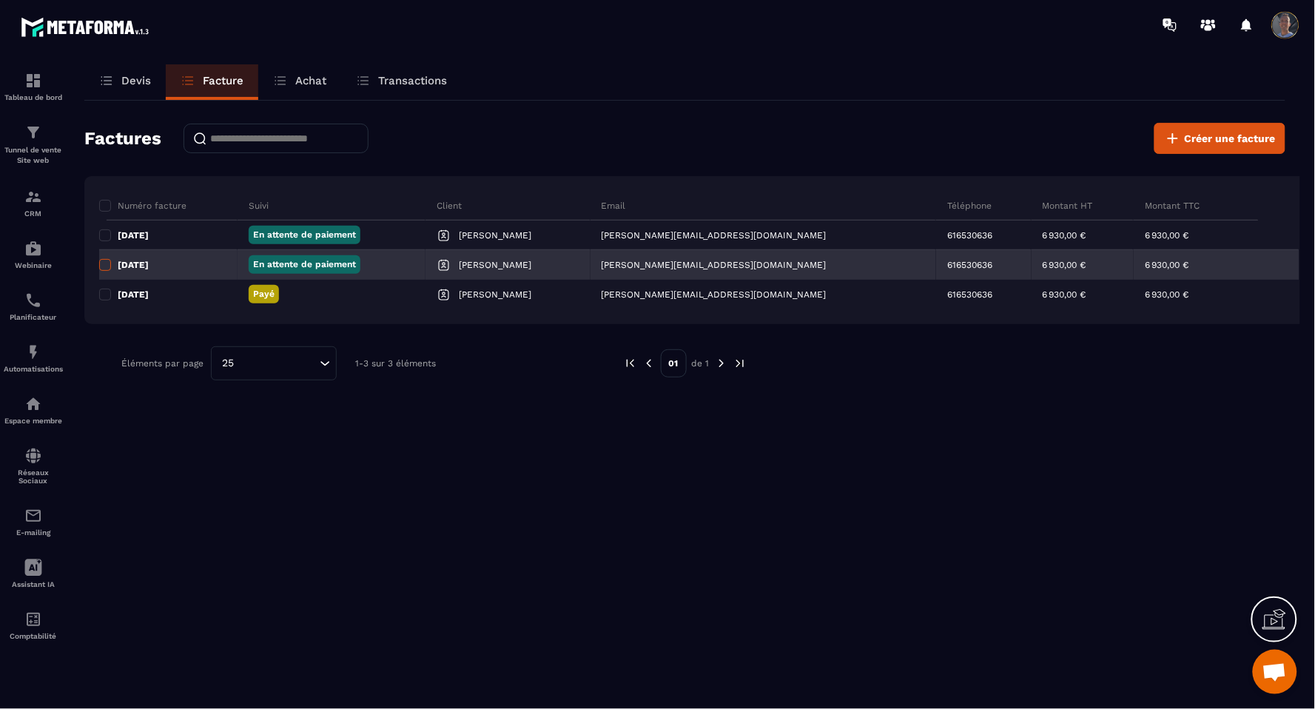
click at [105, 274] on label at bounding box center [104, 269] width 10 height 10
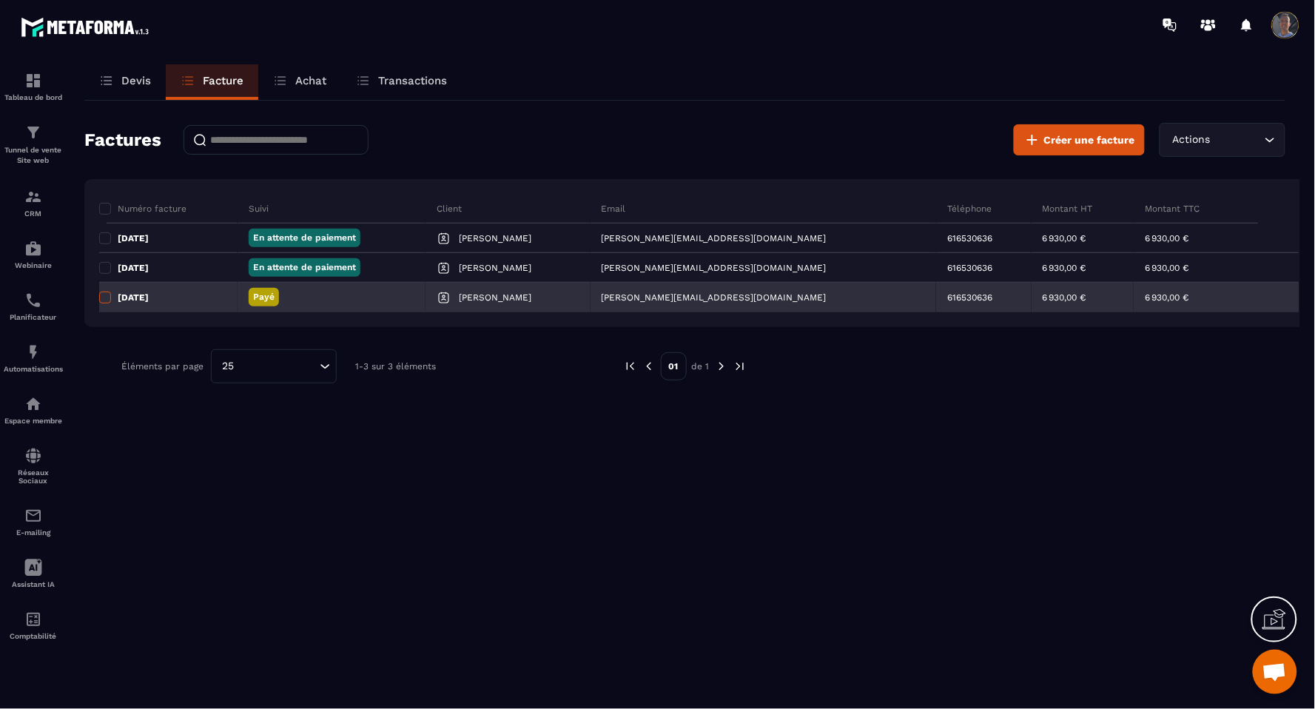
click at [104, 296] on span at bounding box center [105, 297] width 12 height 12
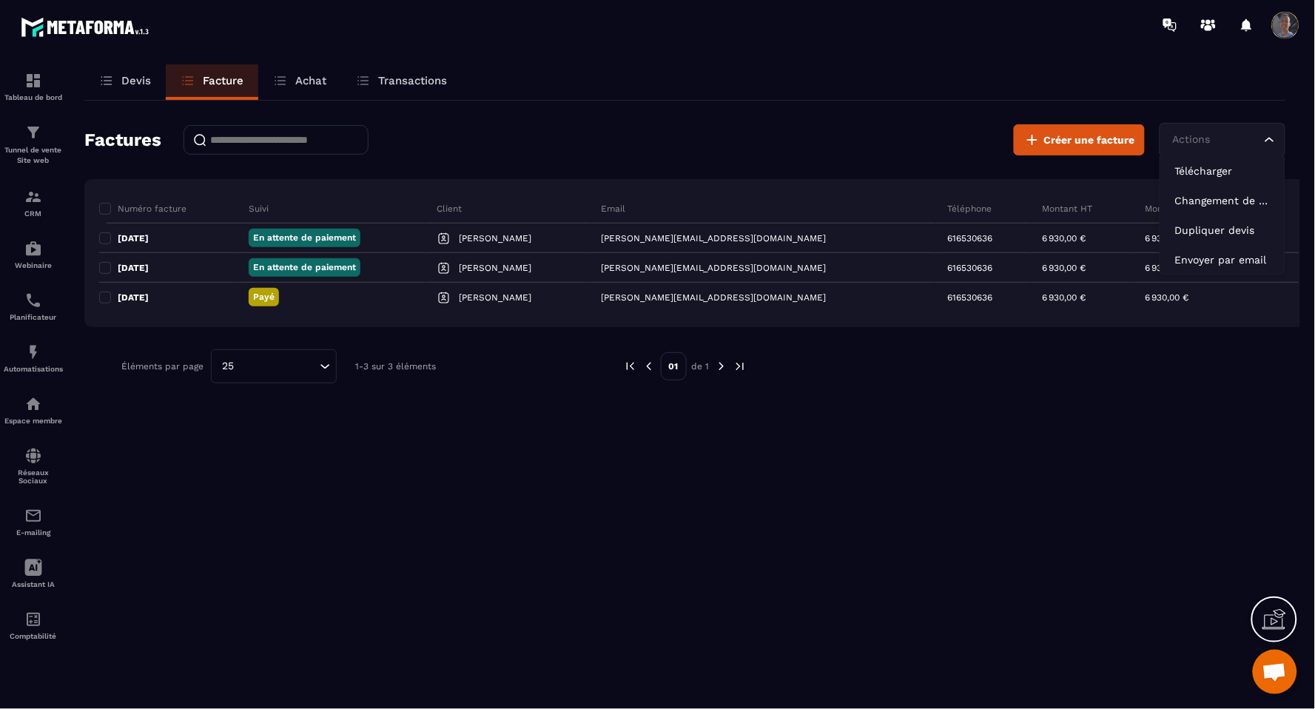
click at [1178, 141] on div "Actions" at bounding box center [1214, 140] width 95 height 16
click at [1223, 198] on p "Changement de statut" at bounding box center [1222, 200] width 95 height 15
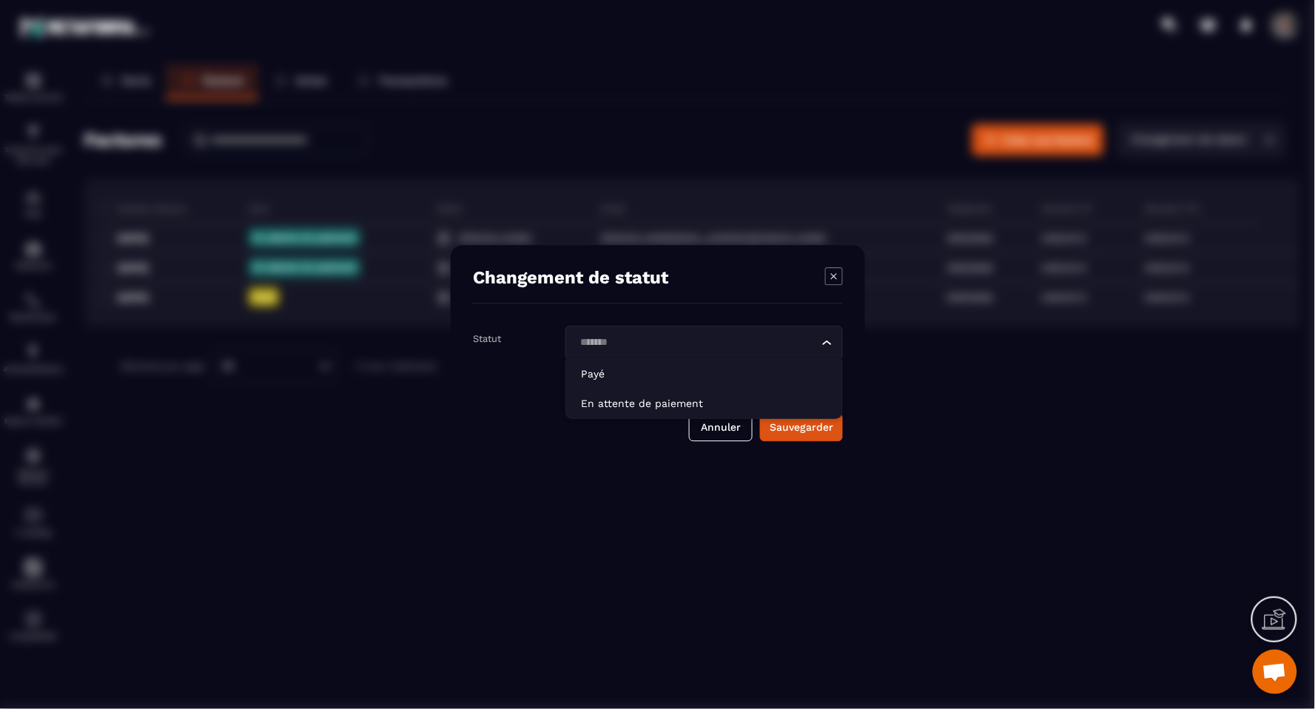
click at [803, 328] on div "Loading..." at bounding box center [703, 343] width 277 height 34
click at [980, 338] on div "Modal window" at bounding box center [657, 354] width 1315 height 709
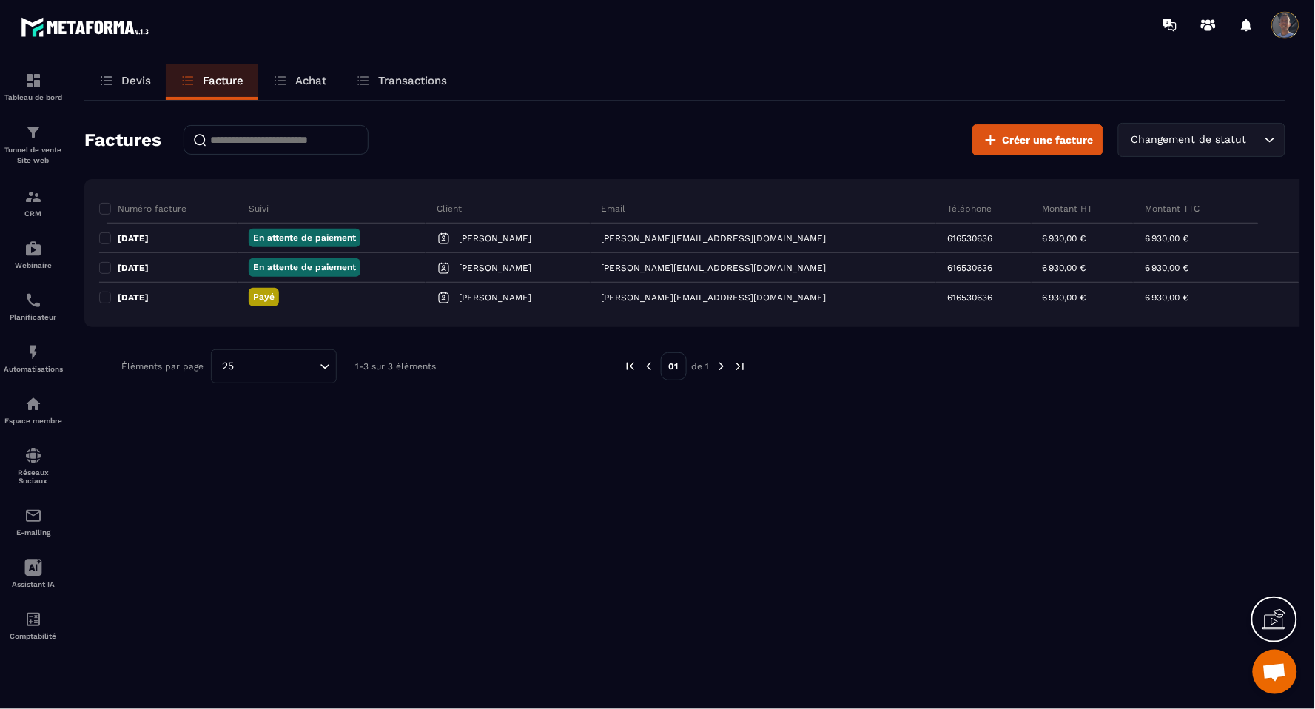
click at [885, 345] on div "Factures Créer une facture Changement de statut Loading... Numéro facture Suivi…" at bounding box center [684, 253] width 1201 height 305
